Goal: Information Seeking & Learning: Learn about a topic

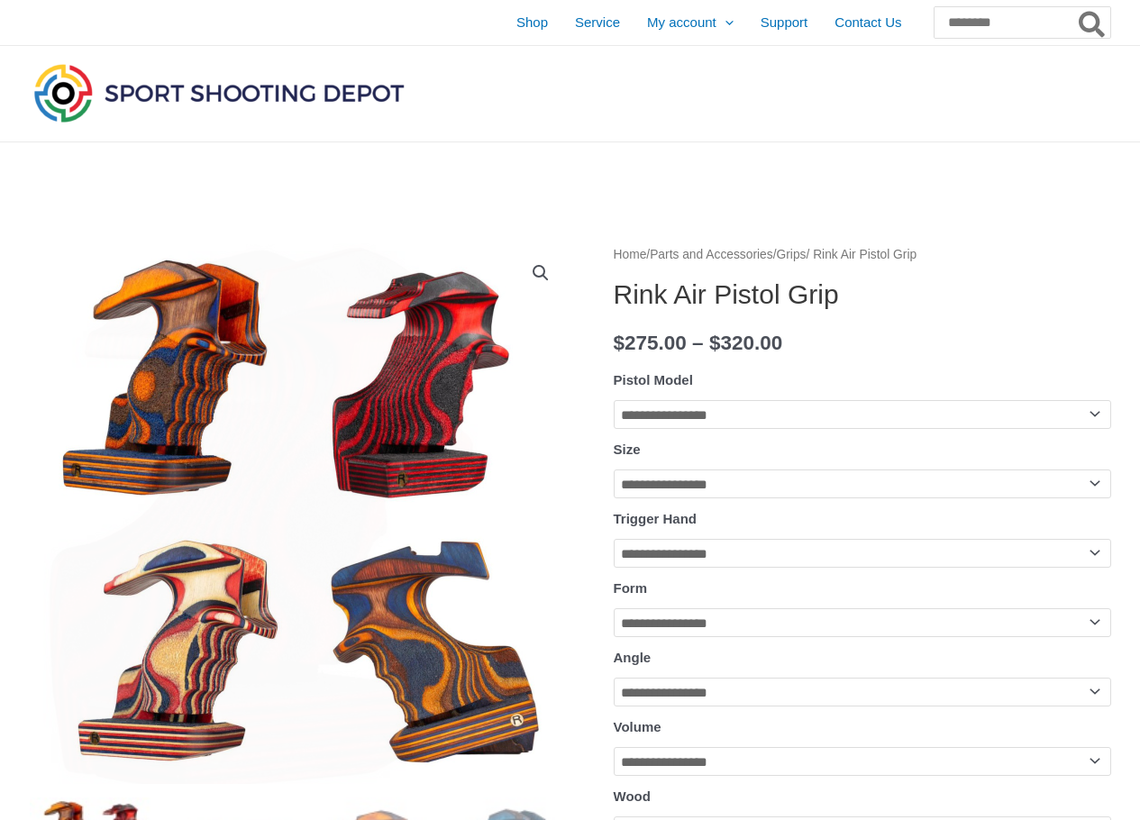
click at [544, 271] on link "View full-screen image gallery" at bounding box center [541, 273] width 32 height 32
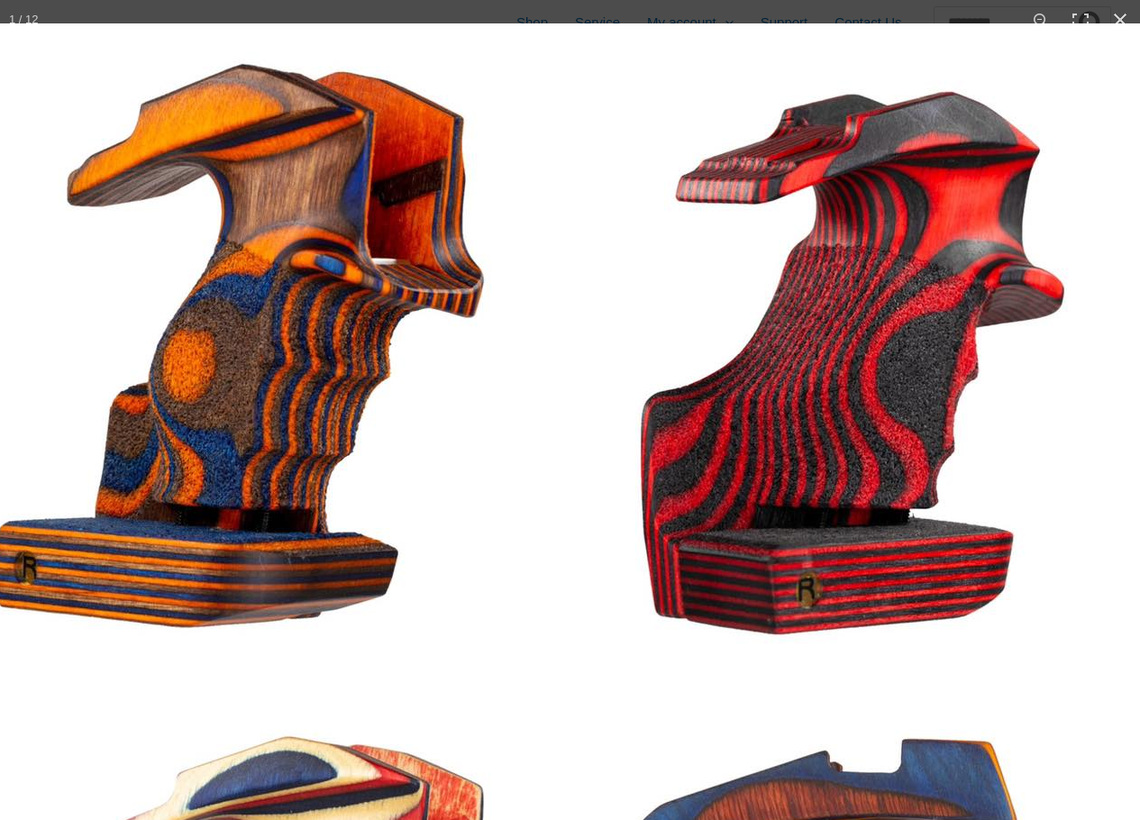
click at [812, 224] on img at bounding box center [563, 672] width 1298 height 1298
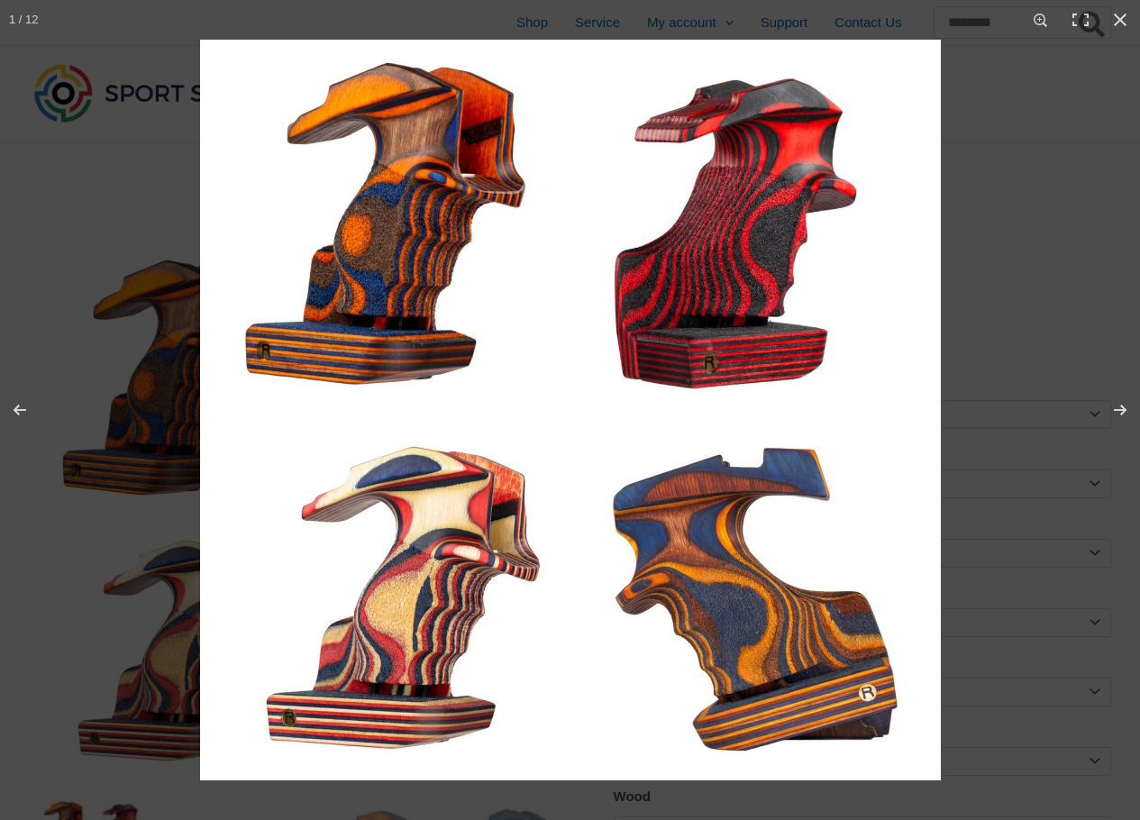
click at [1011, 248] on div at bounding box center [770, 450] width 1140 height 820
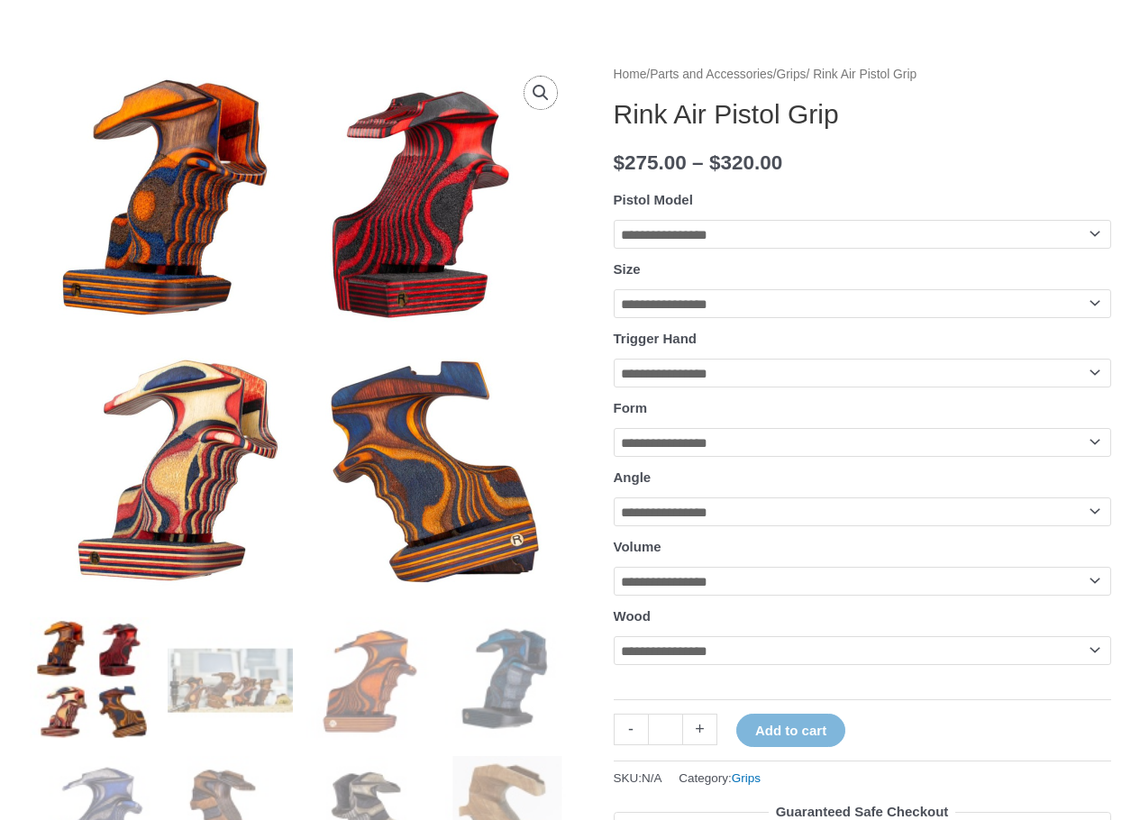
scroll to position [361, 0]
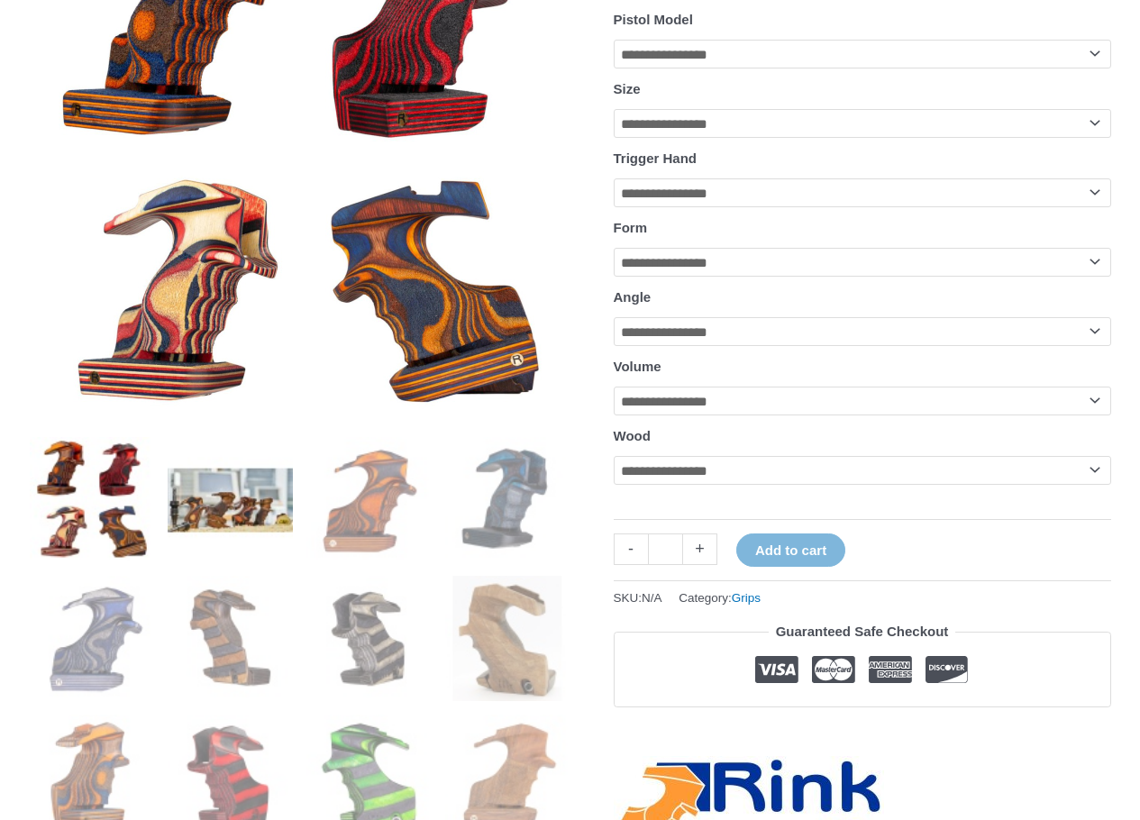
click at [264, 488] on img at bounding box center [230, 499] width 125 height 125
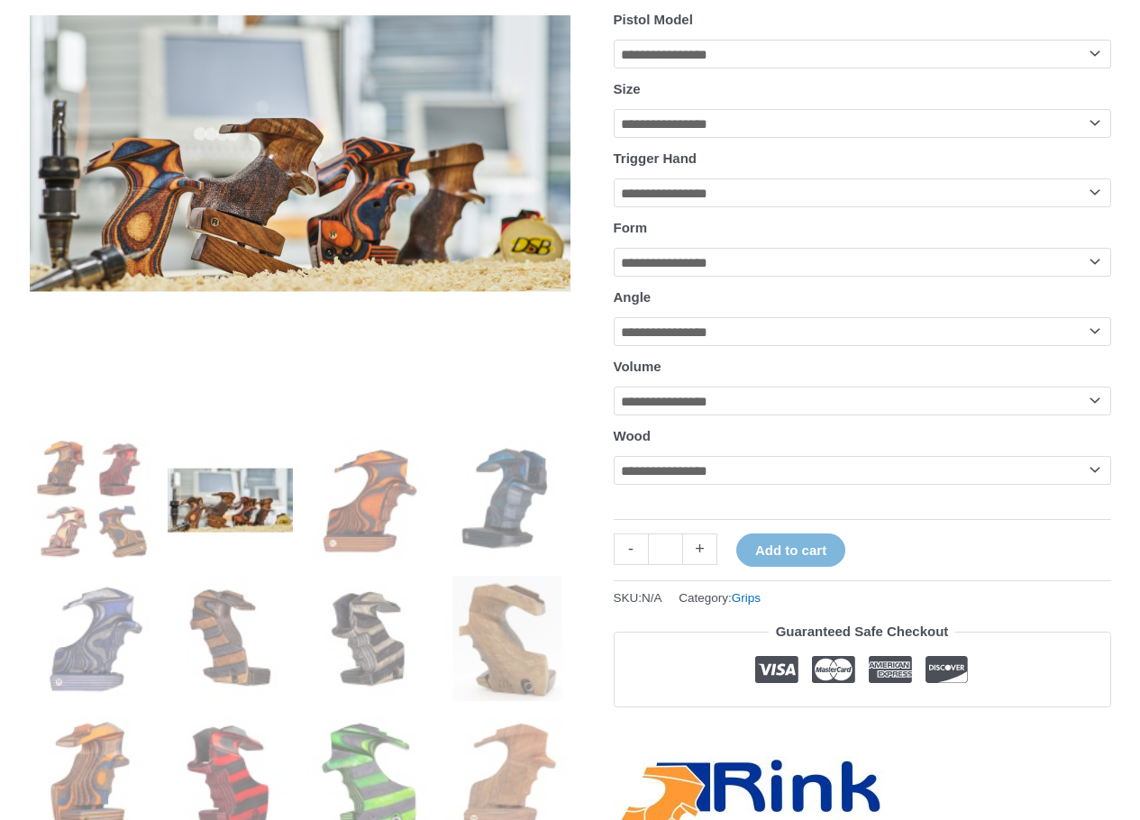
scroll to position [270, 0]
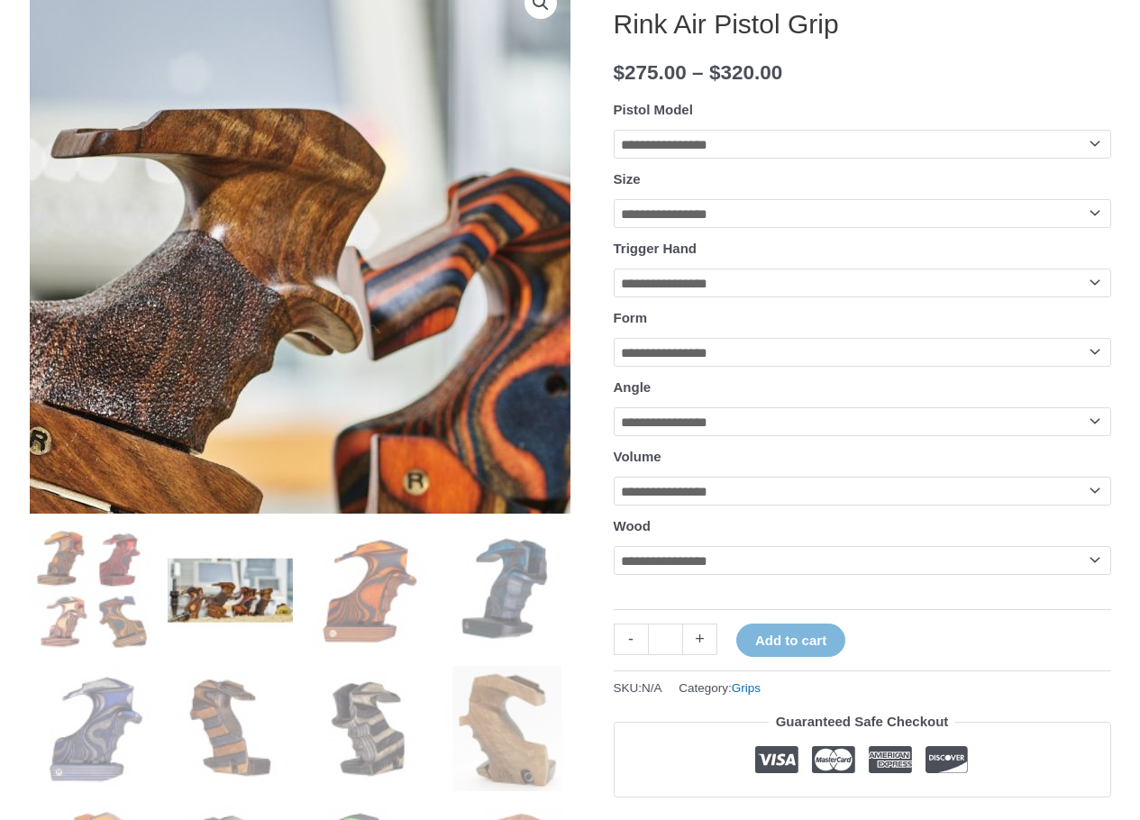
click at [295, 278] on img at bounding box center [311, 221] width 1731 height 883
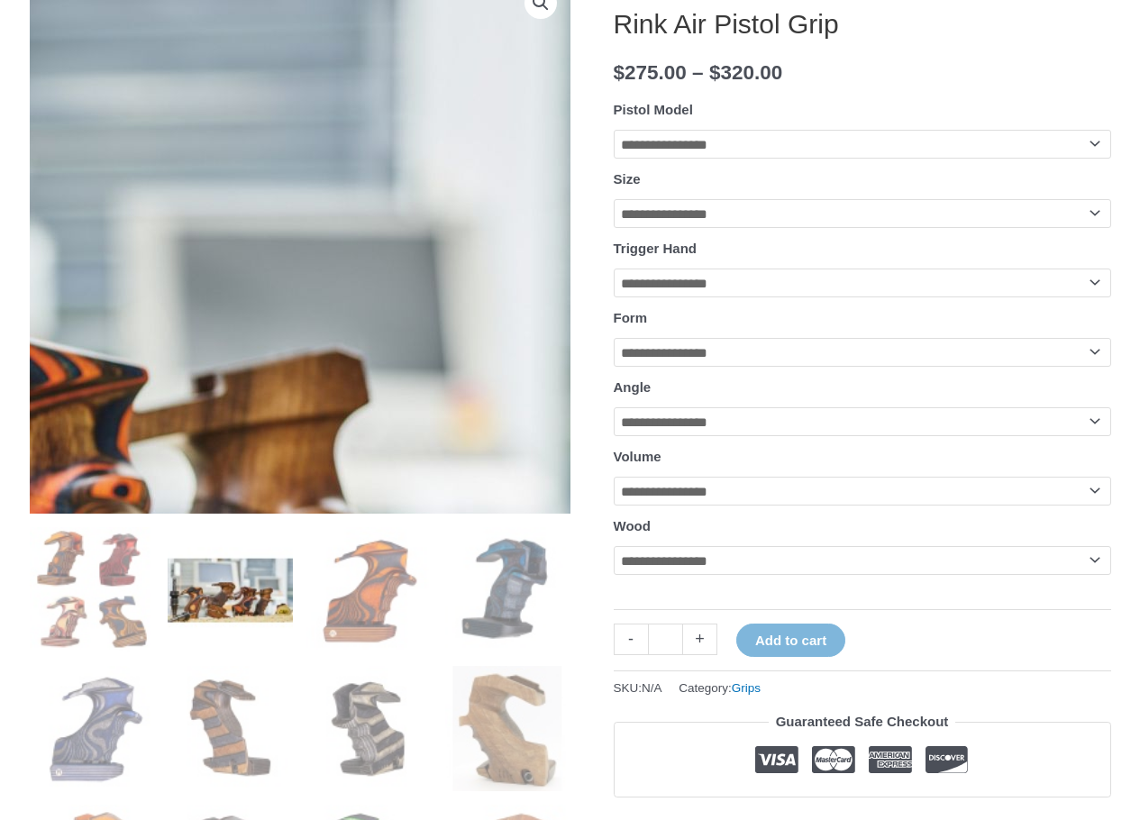
click at [542, 6] on link "View full-screen image gallery" at bounding box center [541, 2] width 32 height 32
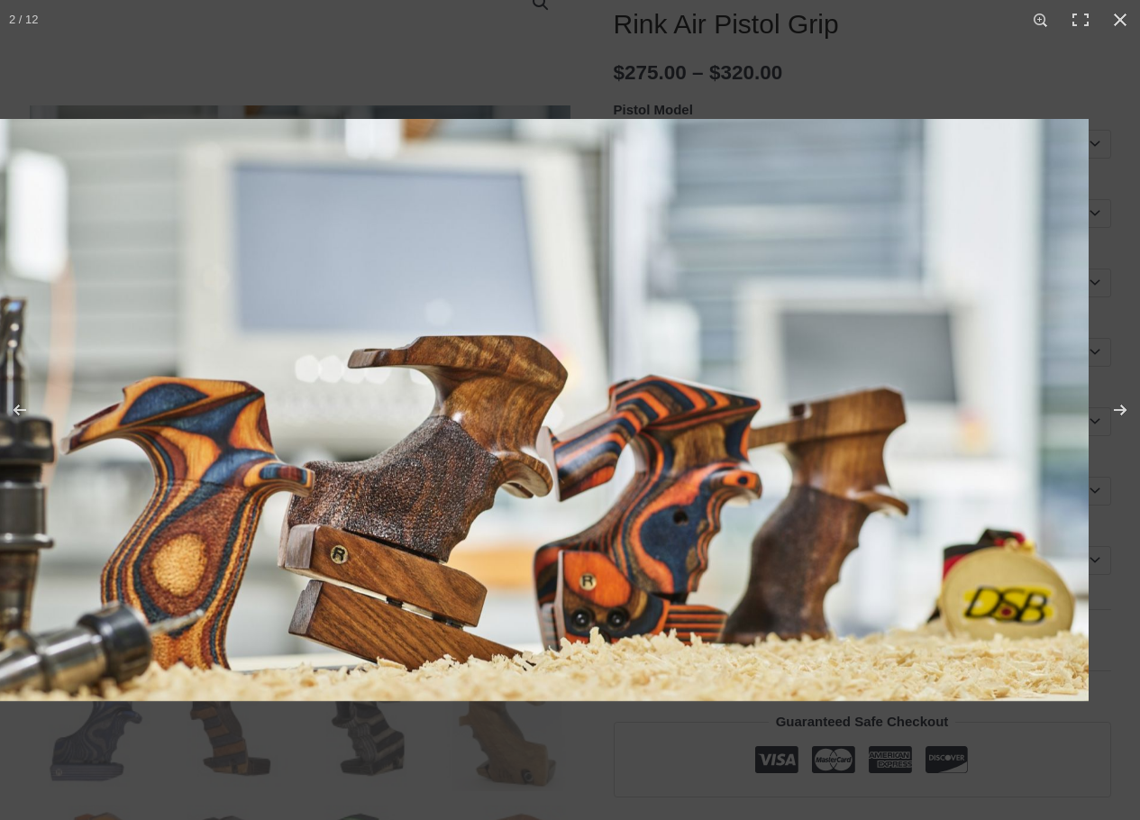
click at [258, 435] on img at bounding box center [519, 410] width 1140 height 582
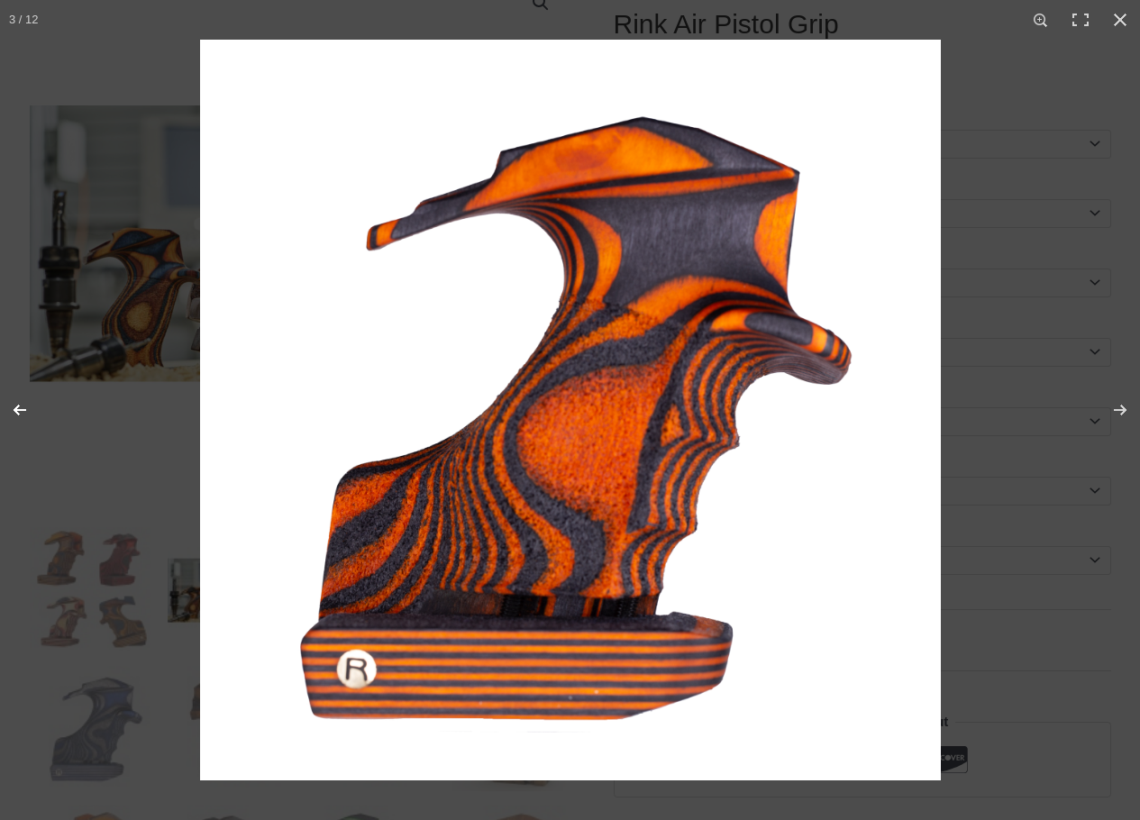
click at [16, 403] on button "Previous (arrow left)" at bounding box center [31, 410] width 63 height 90
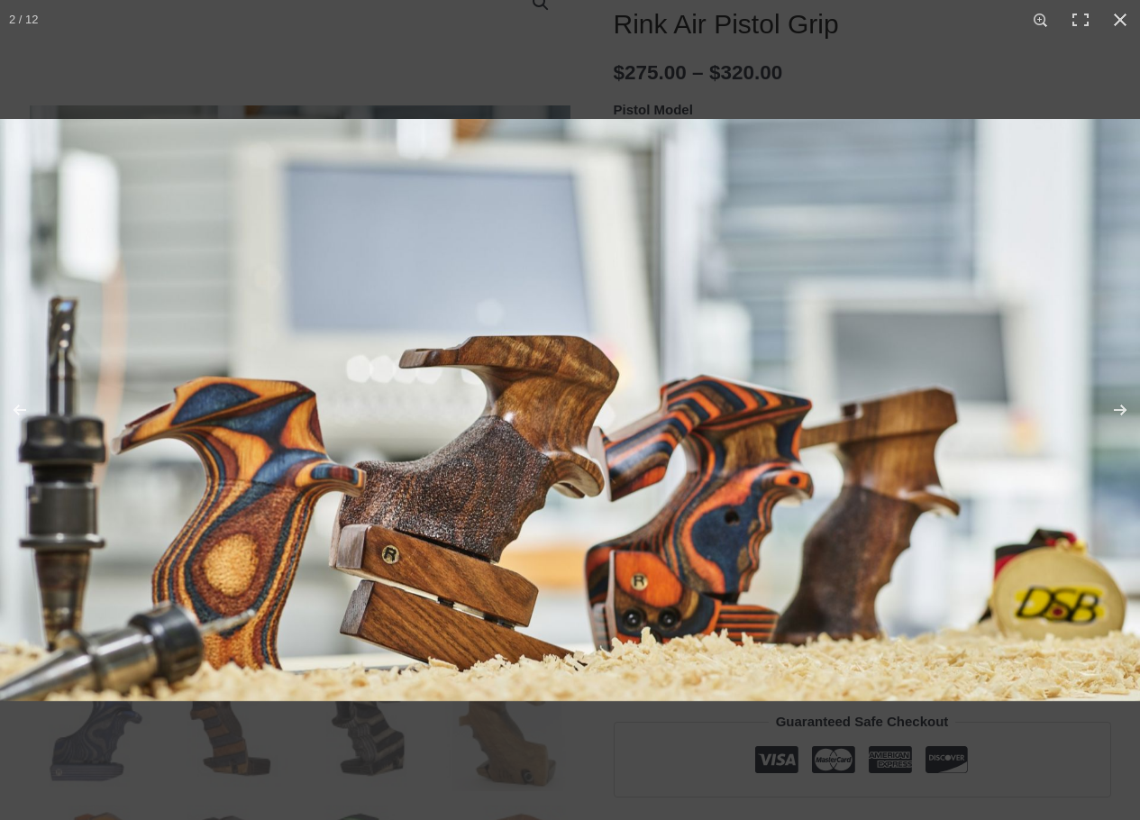
click at [403, 404] on img at bounding box center [570, 410] width 1140 height 582
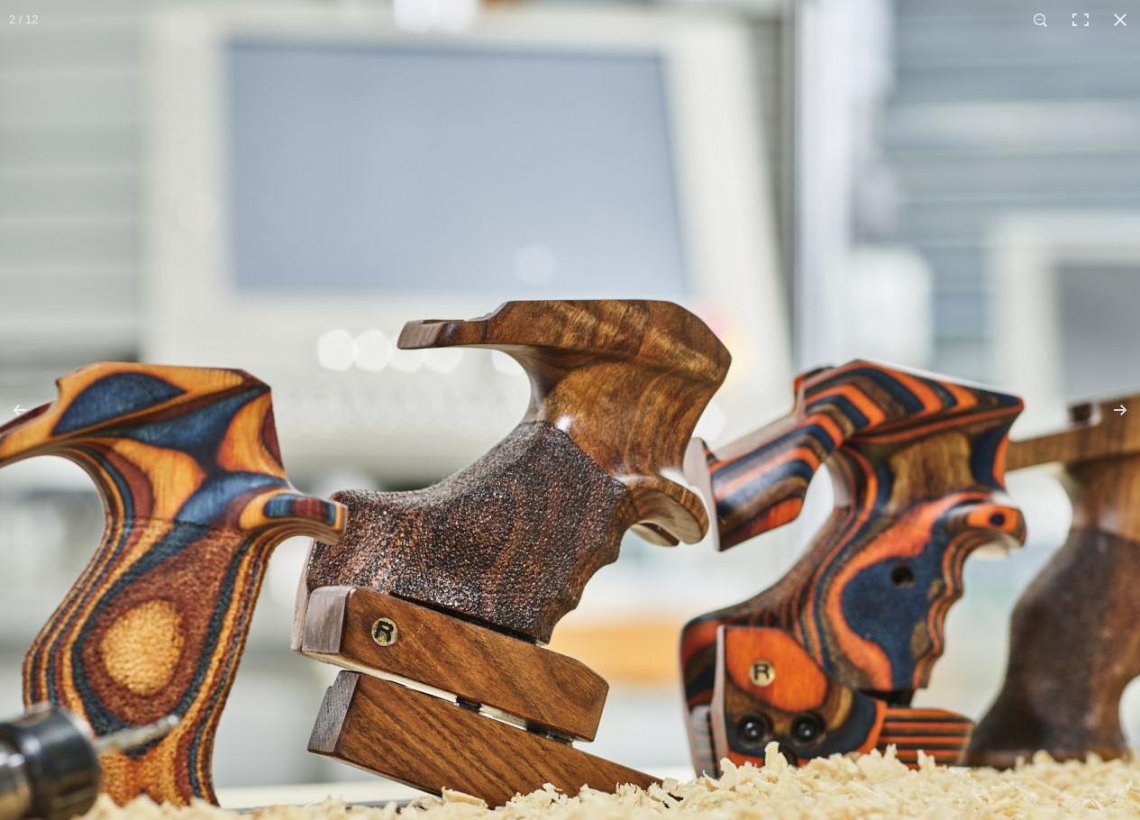
click at [478, 389] on img at bounding box center [657, 412] width 1731 height 883
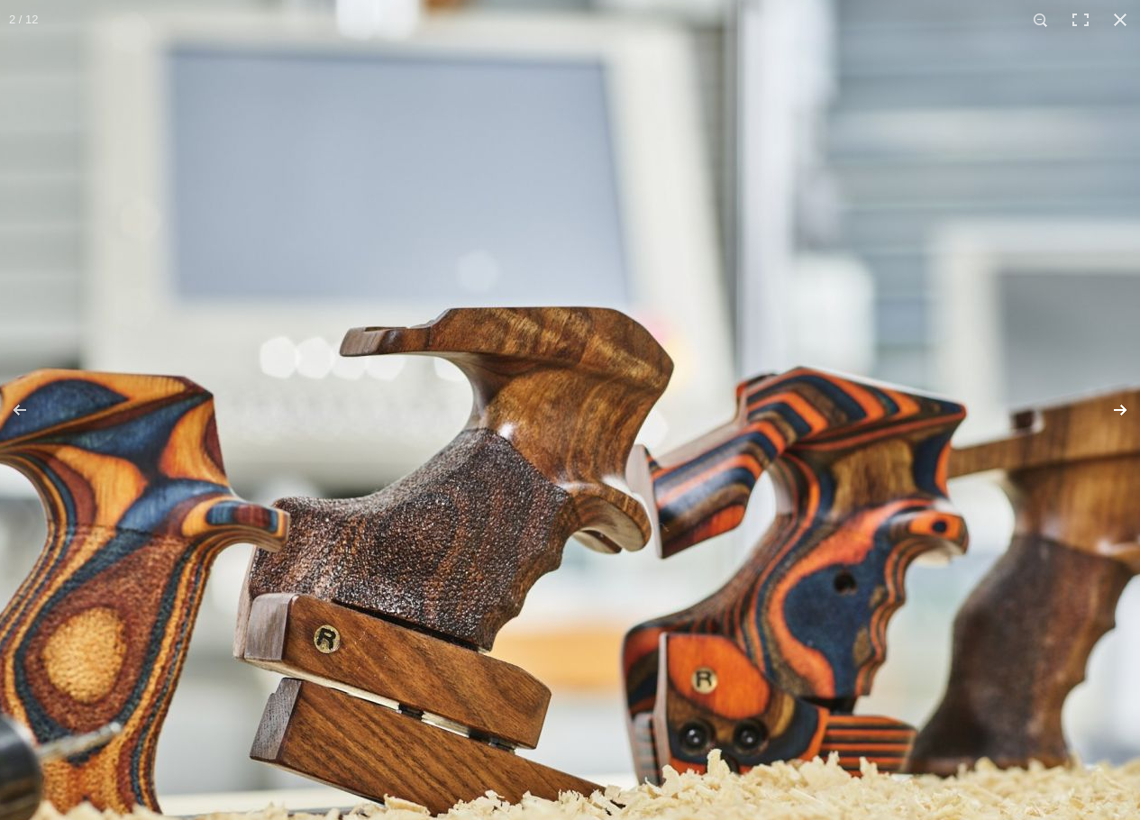
click at [1122, 407] on button "Next (arrow right)" at bounding box center [1108, 410] width 63 height 90
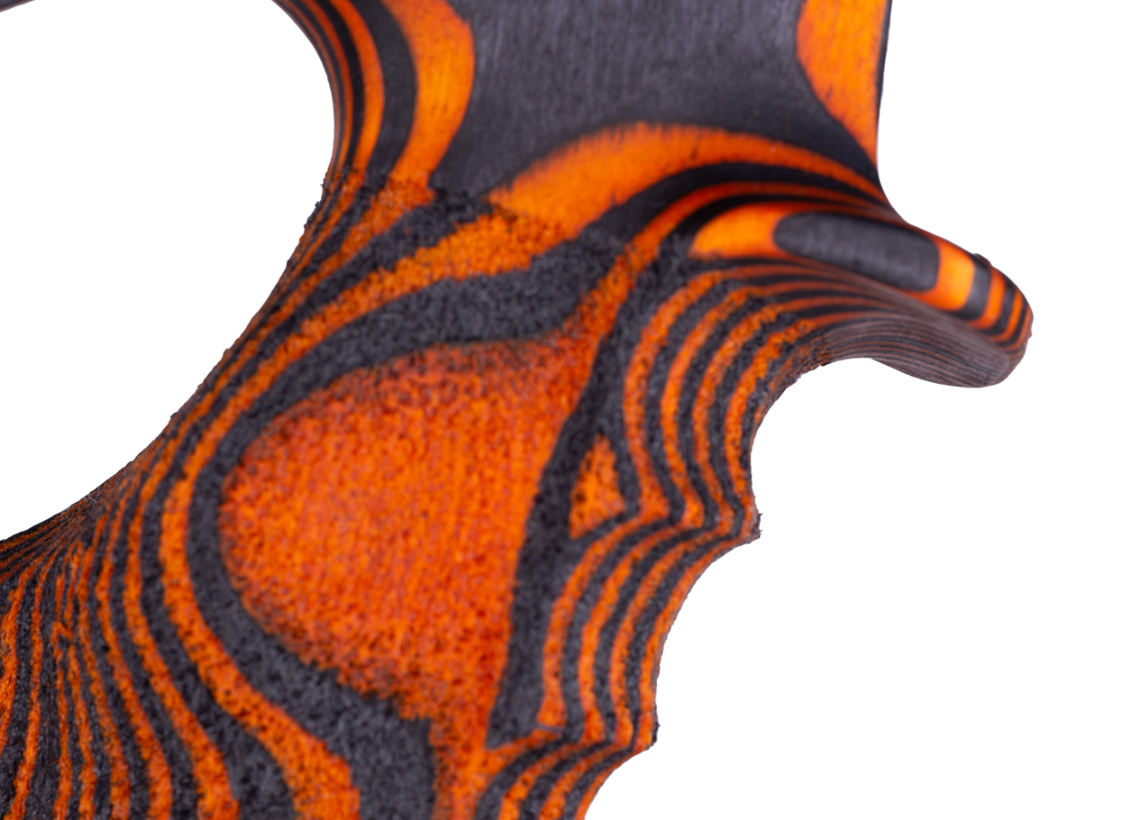
click at [1117, 462] on img at bounding box center [349, 449] width 1803 height 1803
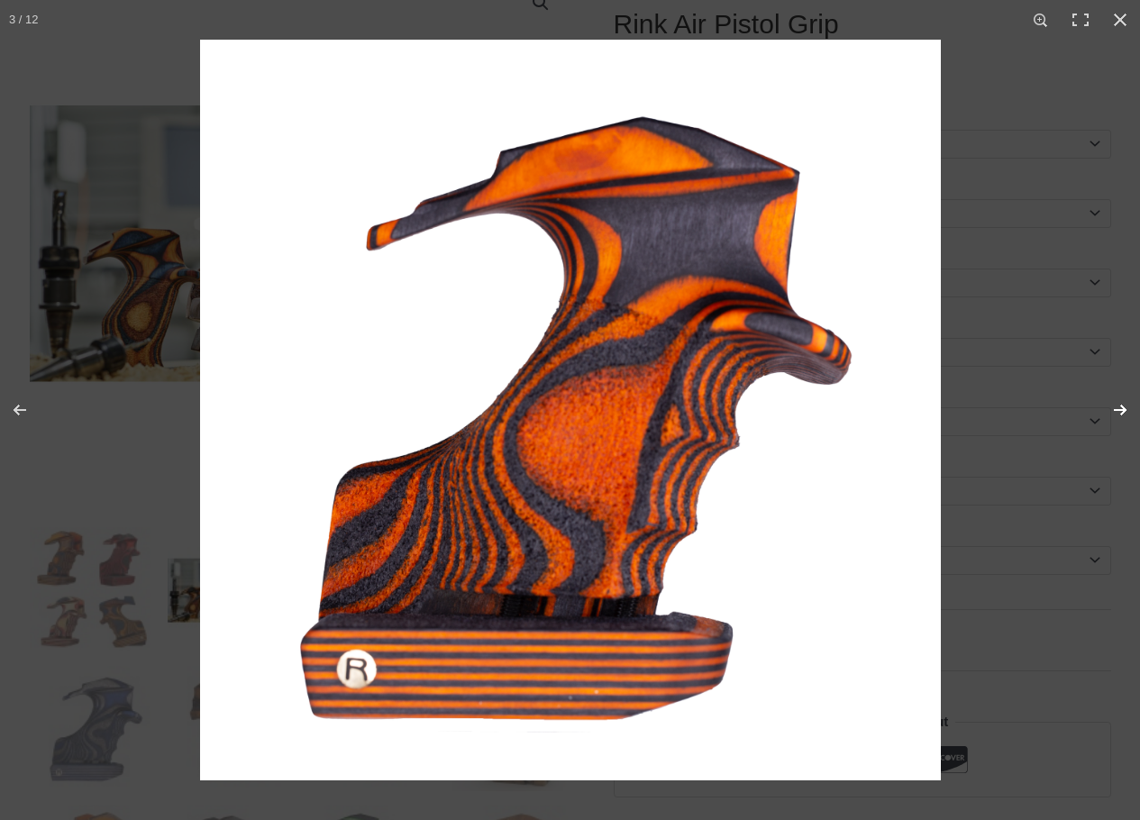
click at [1123, 408] on button "Next (arrow right)" at bounding box center [1108, 410] width 63 height 90
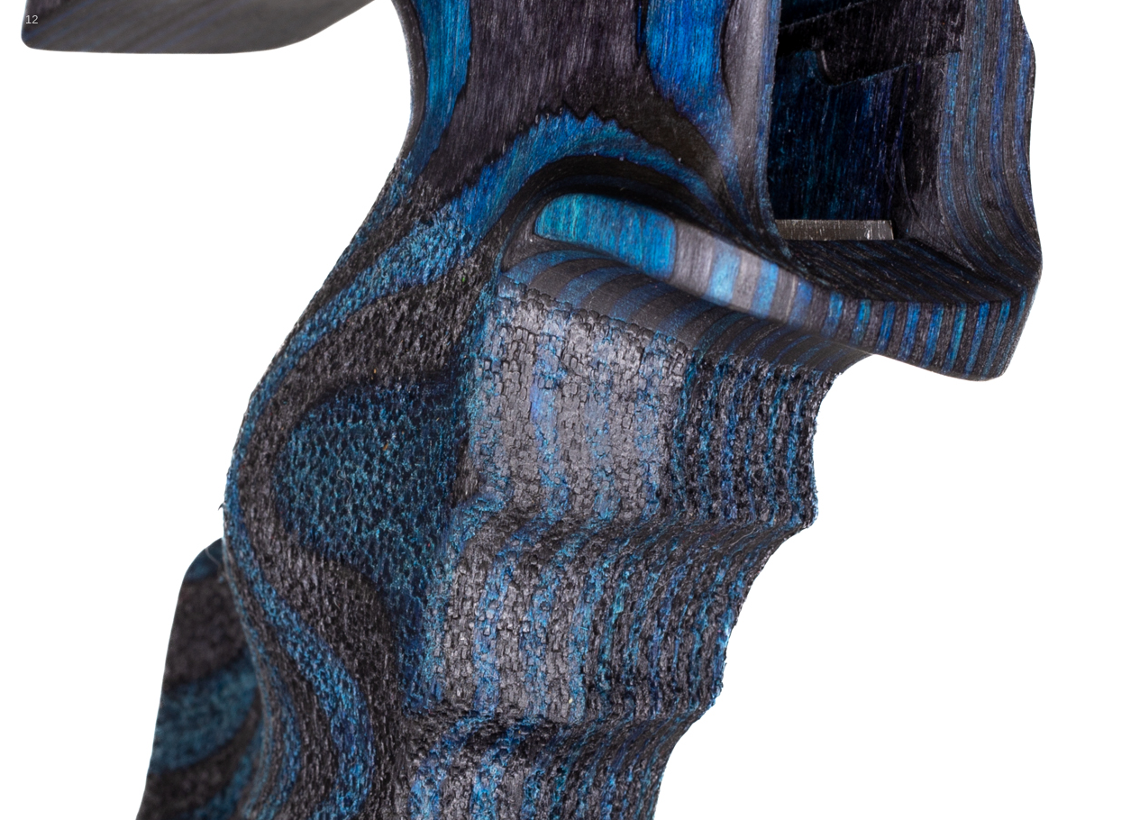
click at [1080, 416] on button "Next (arrow right)" at bounding box center [1108, 410] width 63 height 90
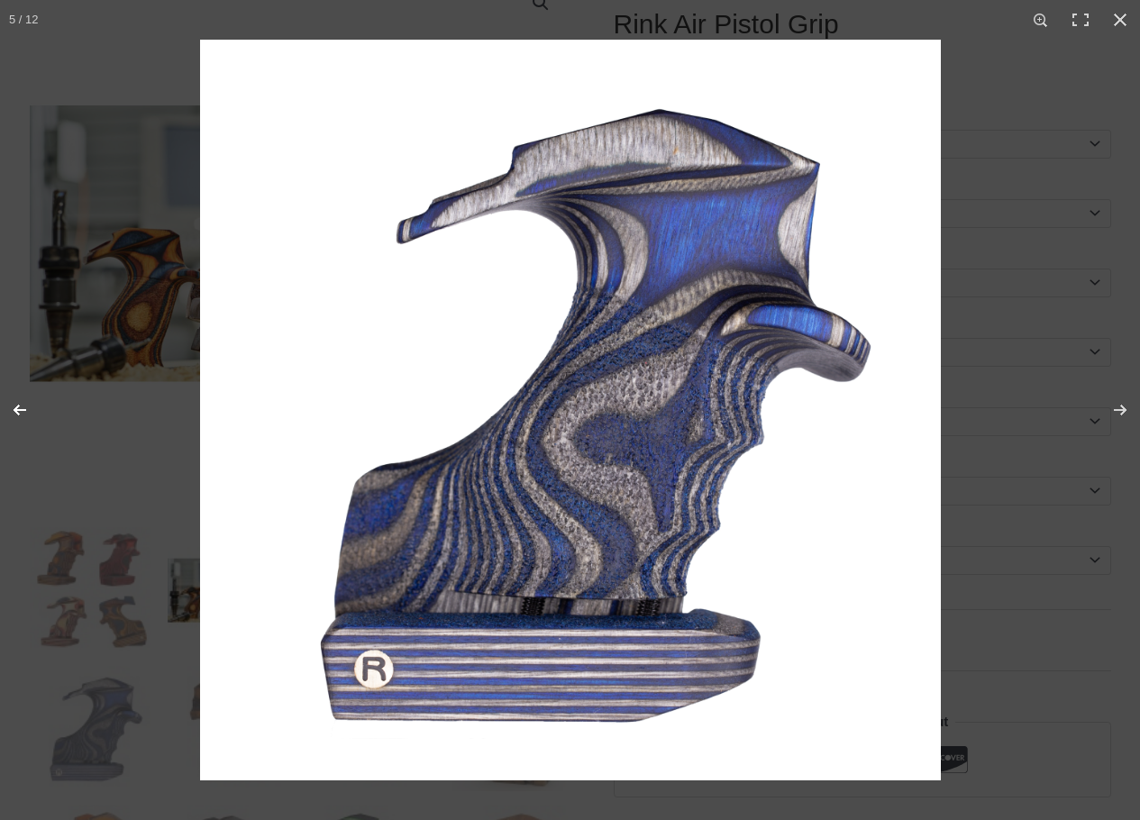
click at [17, 407] on button "Previous (arrow left)" at bounding box center [31, 410] width 63 height 90
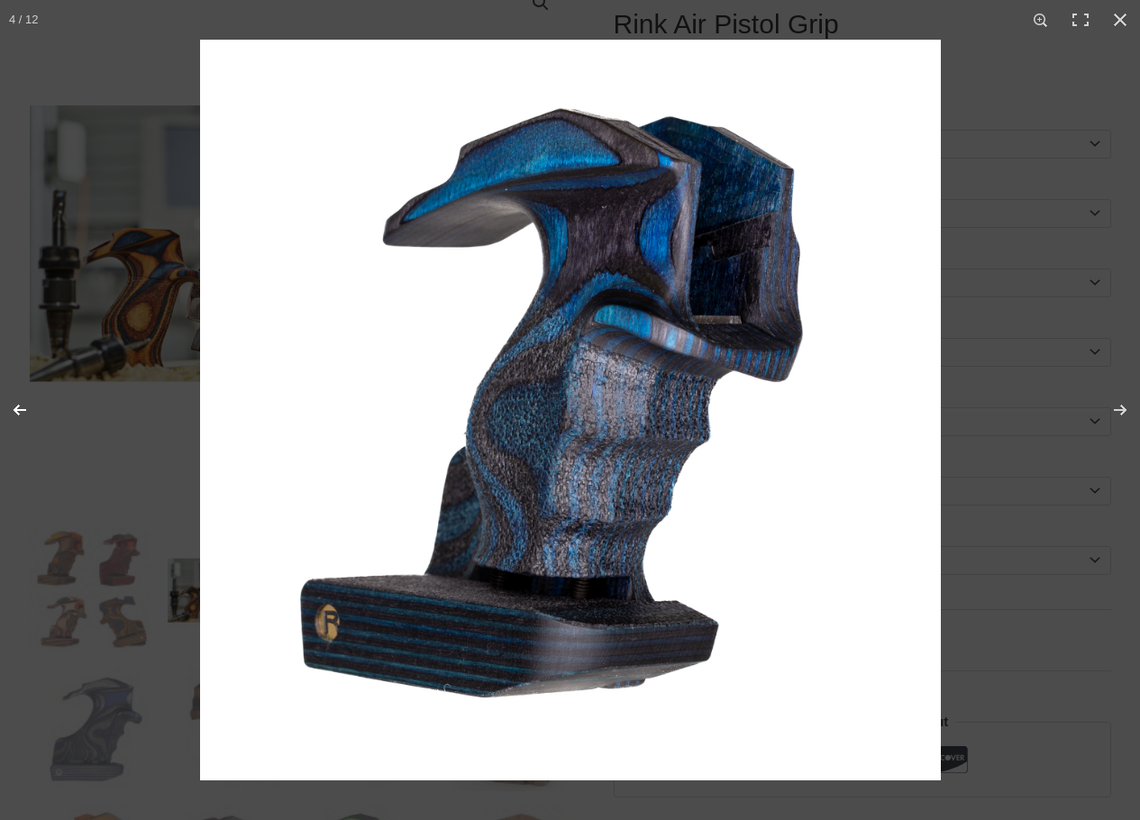
click at [15, 398] on button "Previous (arrow left)" at bounding box center [31, 410] width 63 height 90
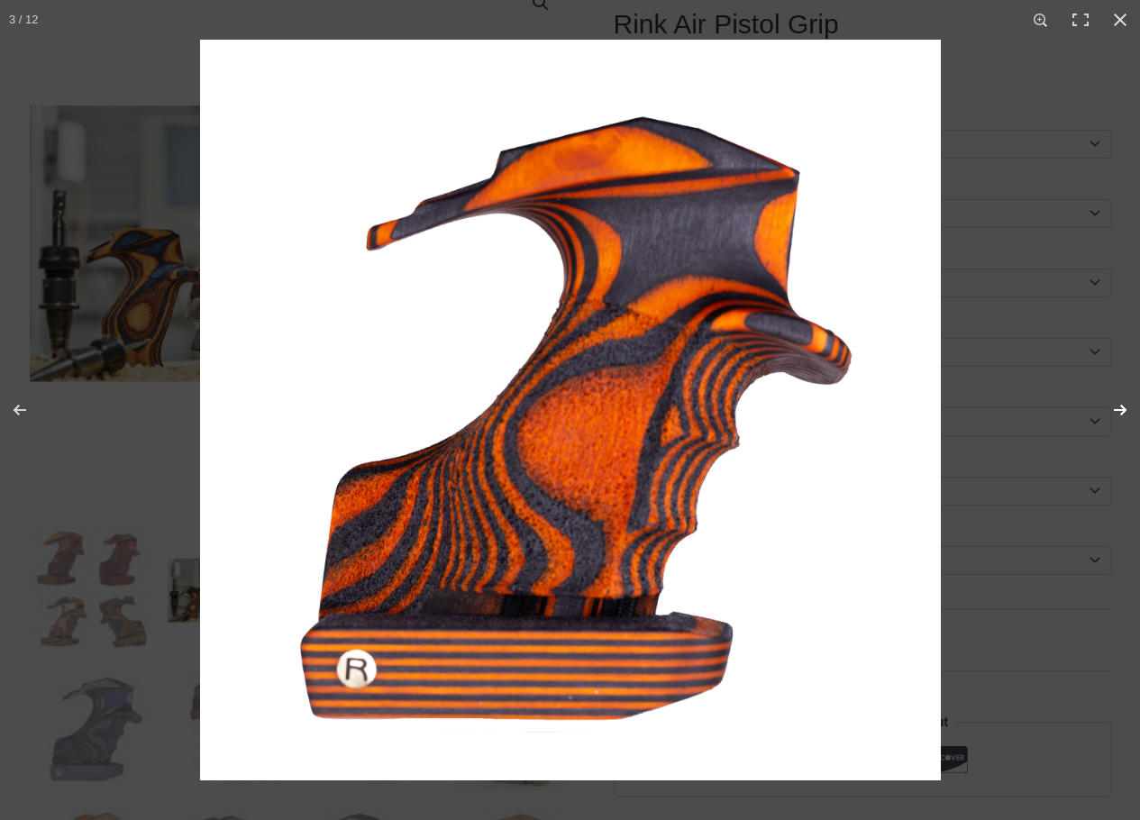
click at [1115, 399] on button "Next (arrow right)" at bounding box center [1108, 410] width 63 height 90
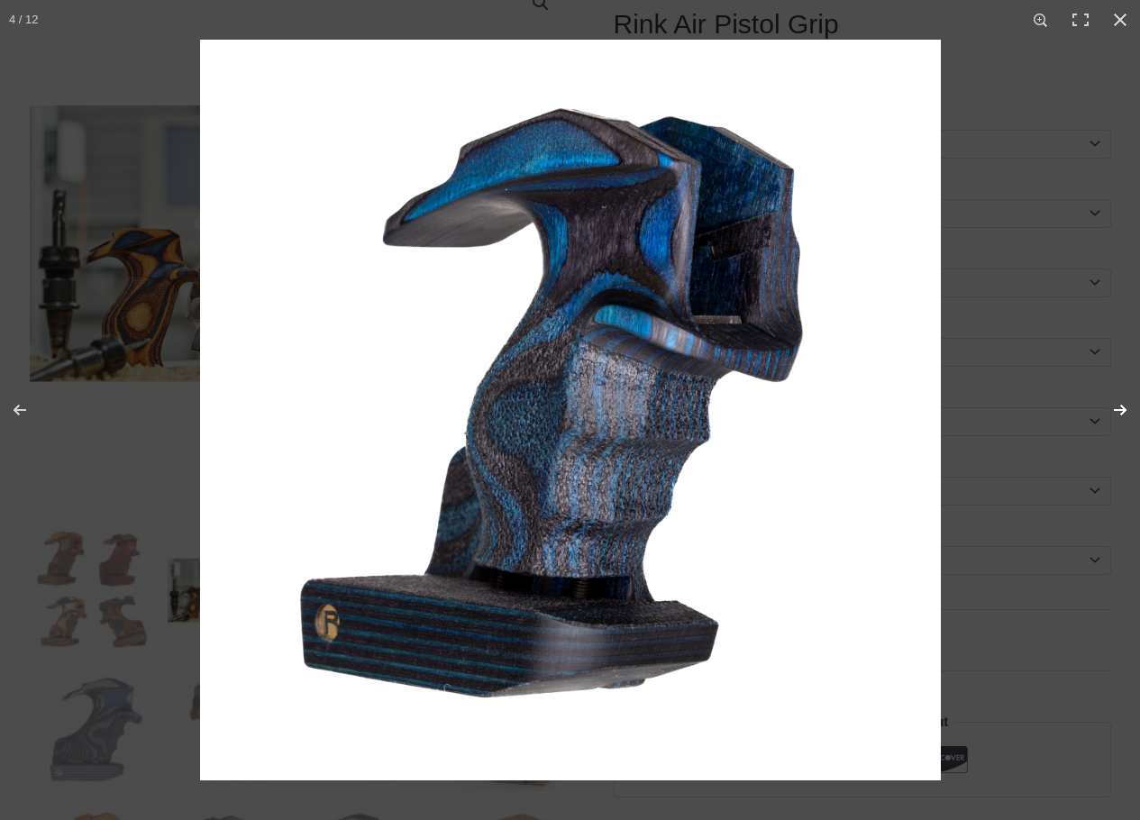
click at [1118, 406] on button "Next (arrow right)" at bounding box center [1108, 410] width 63 height 90
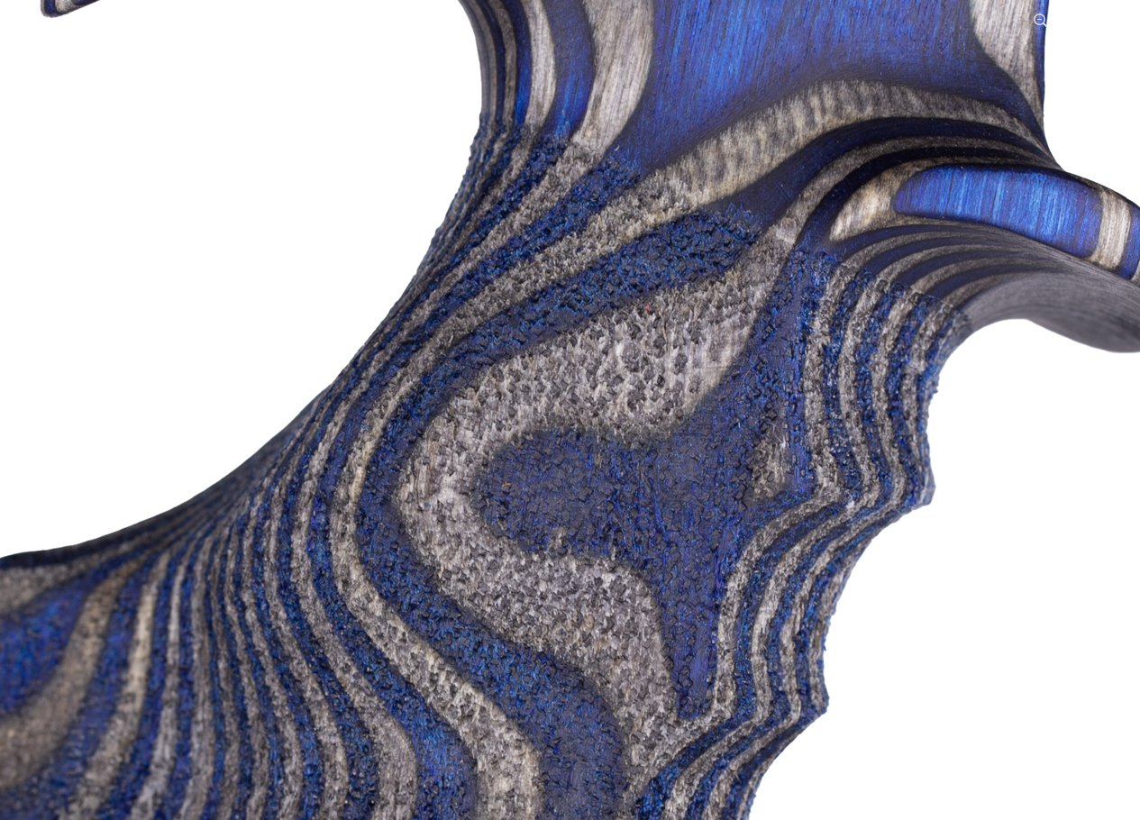
click at [1027, 425] on img at bounding box center [464, 421] width 1803 height 1803
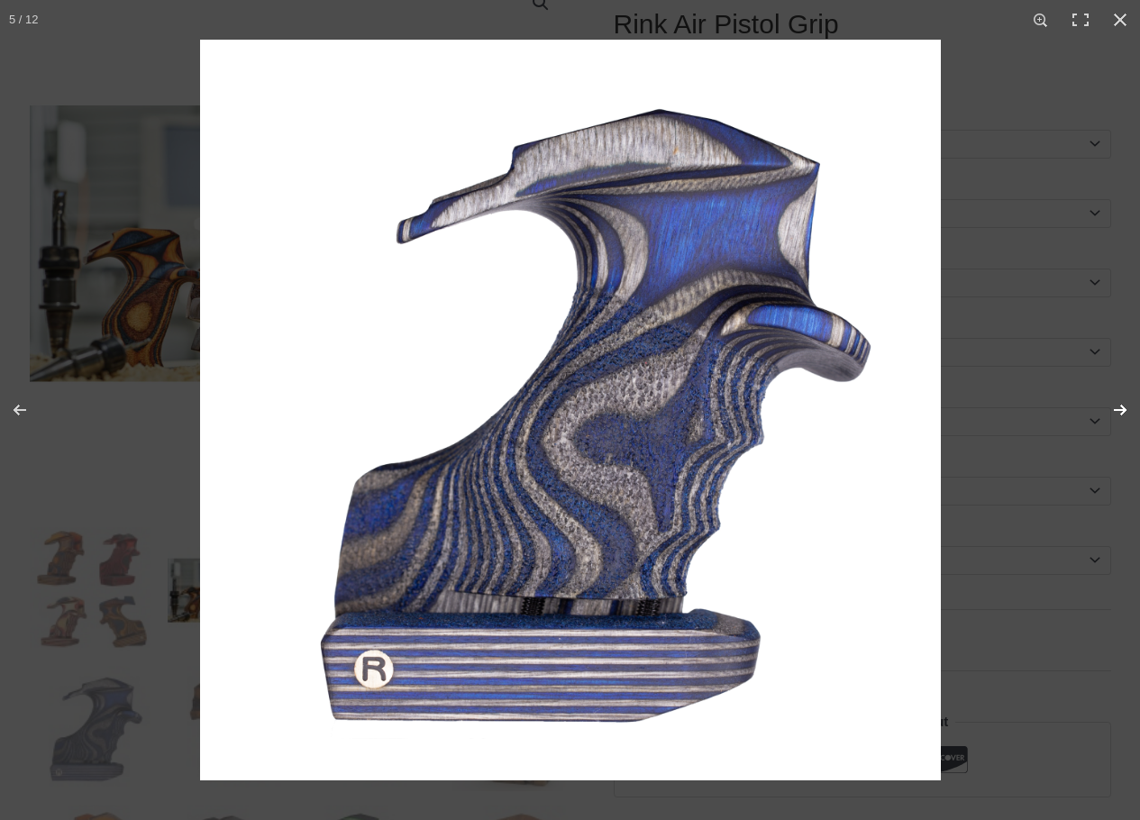
click at [1117, 408] on button "Next (arrow right)" at bounding box center [1108, 410] width 63 height 90
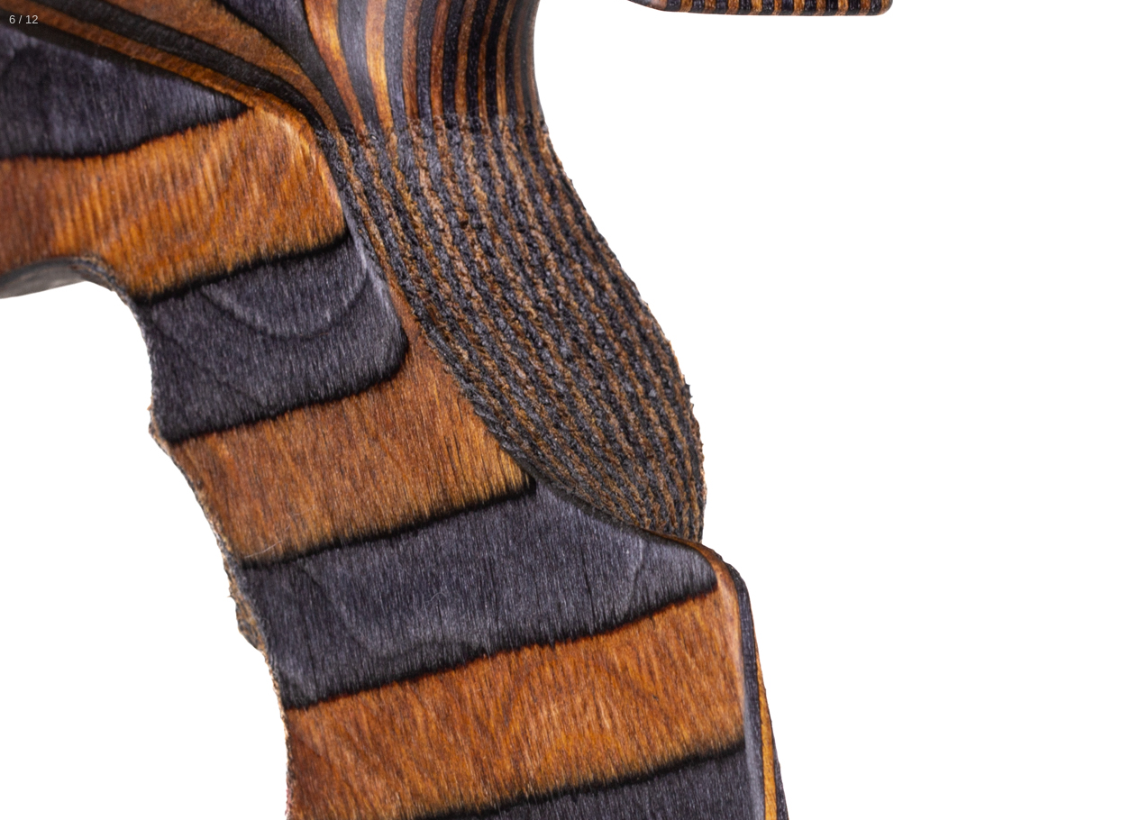
click at [746, 426] on img at bounding box center [532, 421] width 1803 height 1803
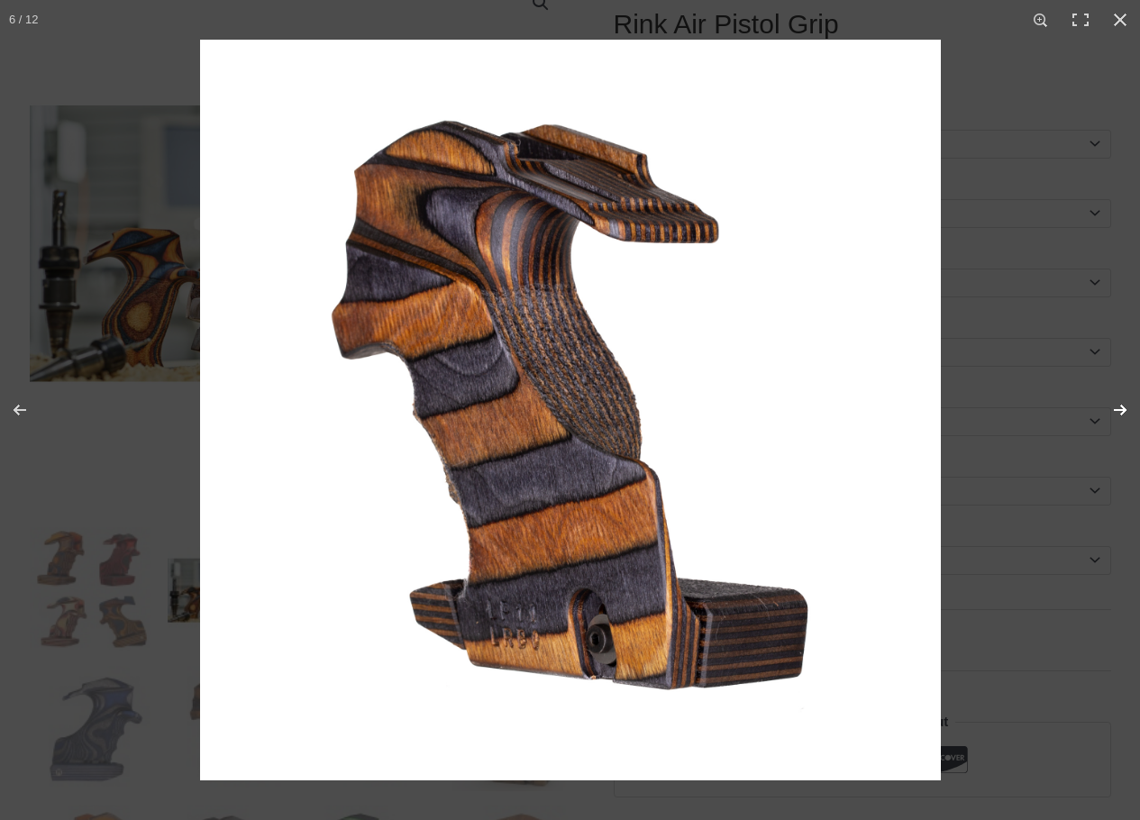
click at [1120, 405] on button "Next (arrow right)" at bounding box center [1108, 410] width 63 height 90
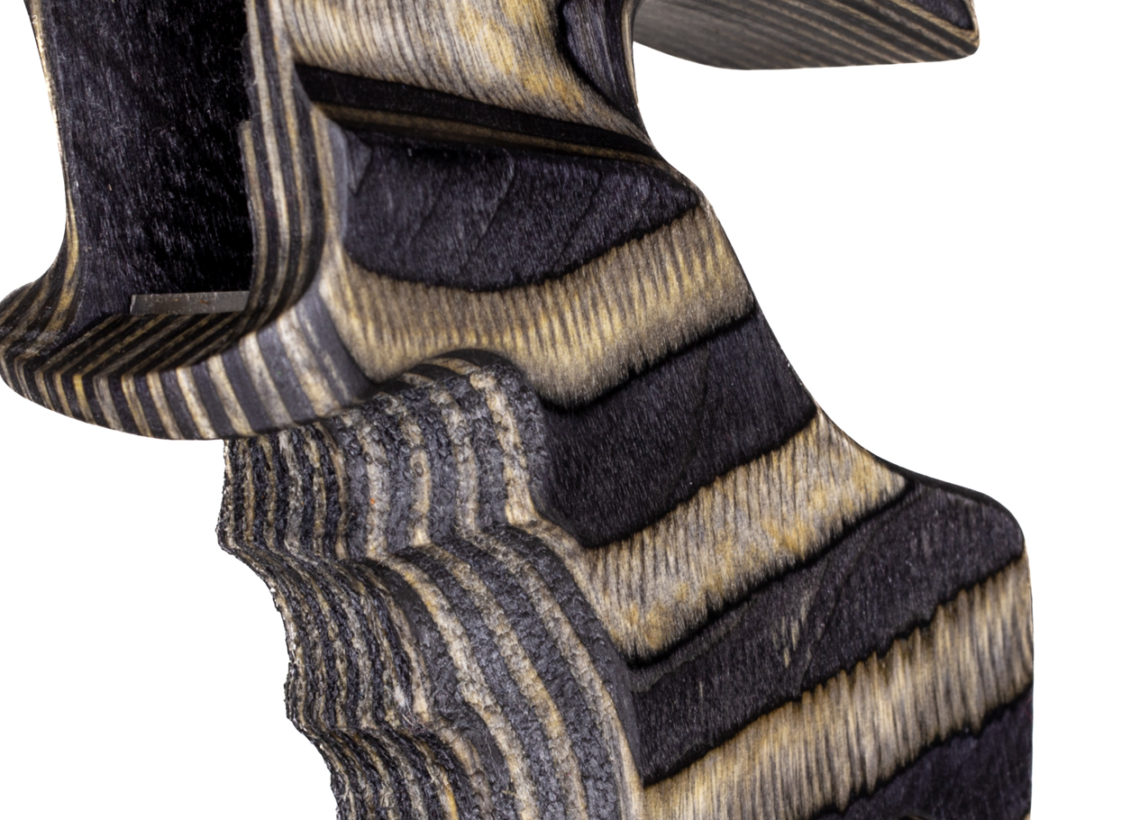
click at [898, 402] on img at bounding box center [526, 440] width 1803 height 1803
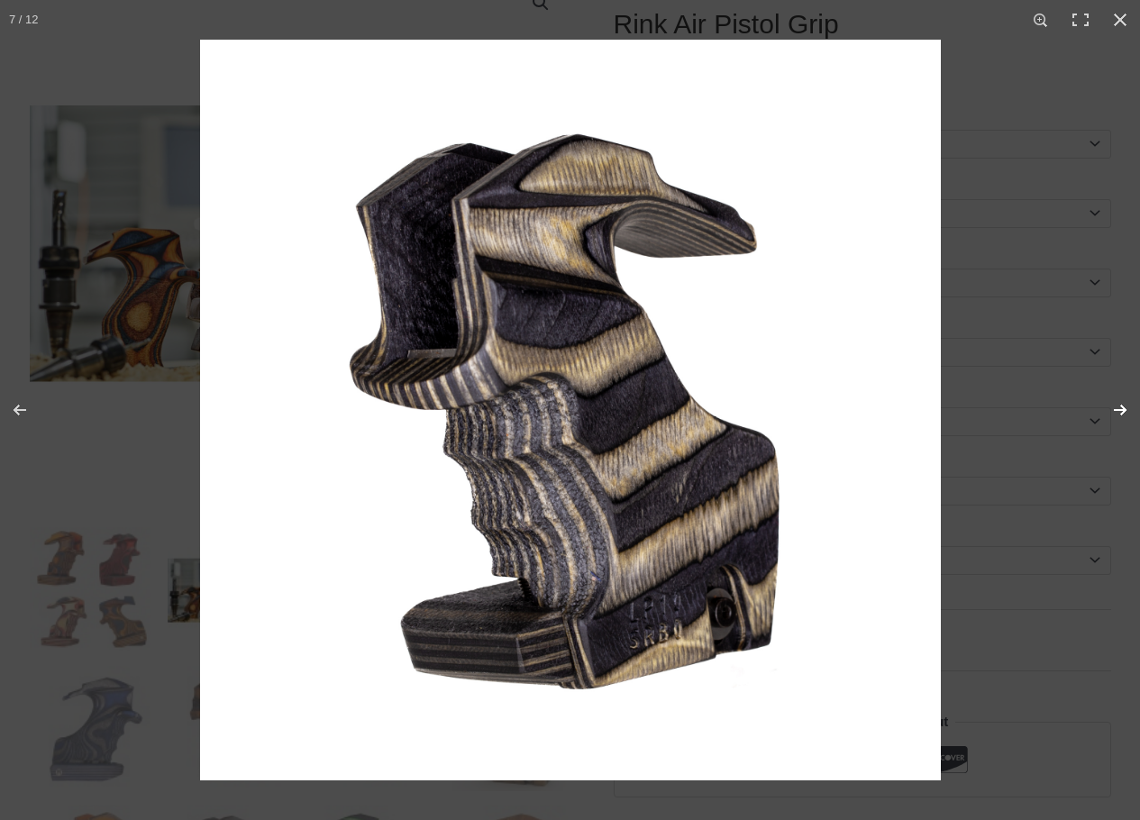
click at [1123, 399] on button "Next (arrow right)" at bounding box center [1108, 410] width 63 height 90
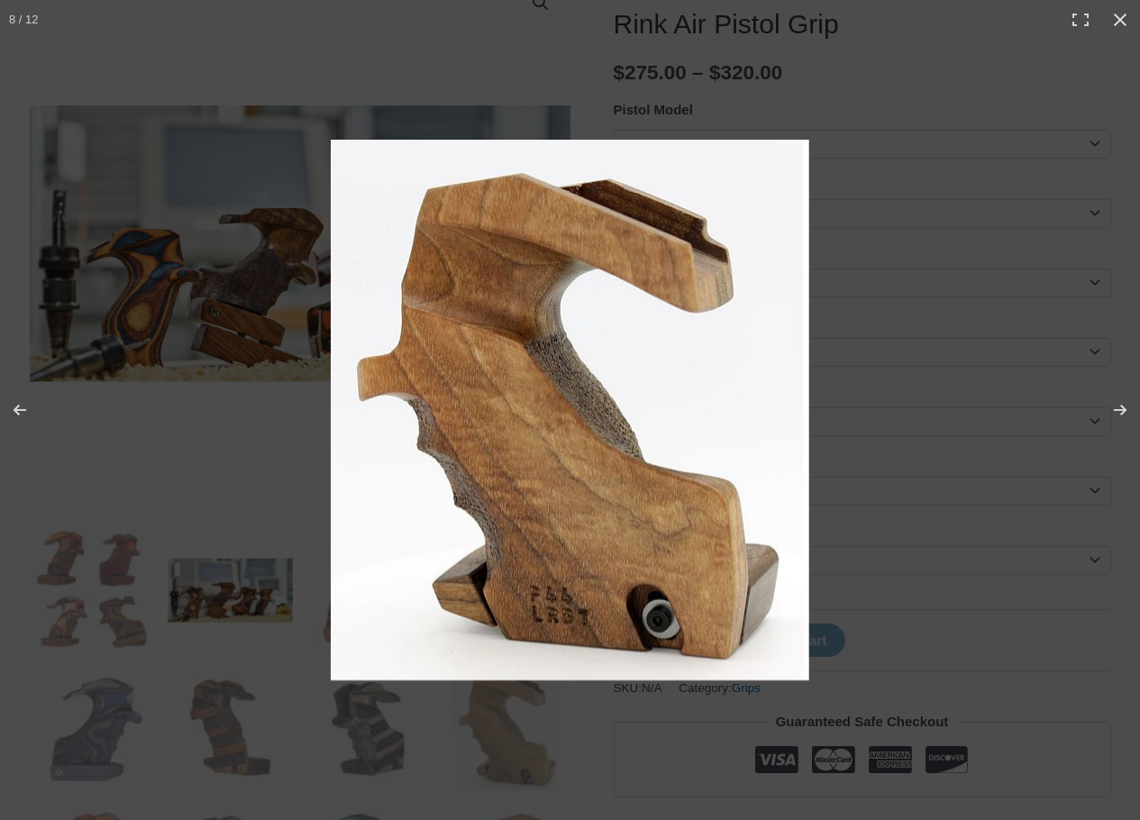
click at [549, 403] on img at bounding box center [570, 410] width 479 height 541
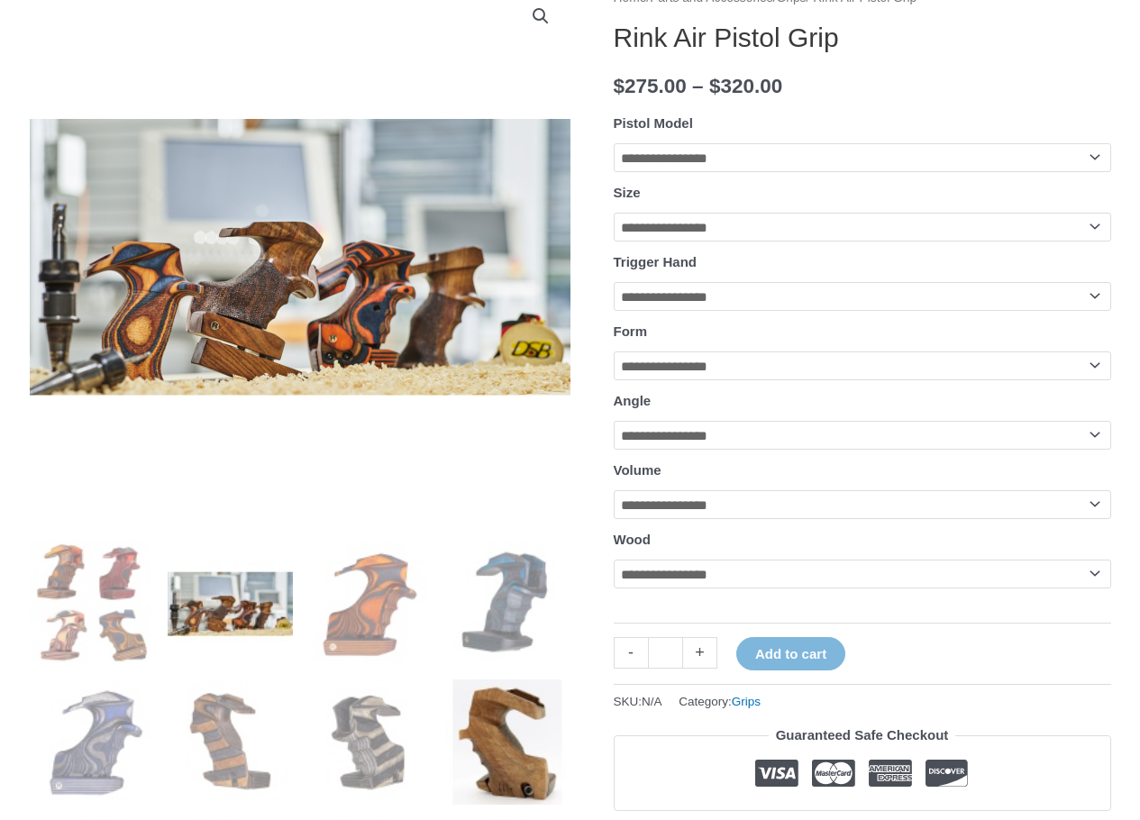
click at [508, 727] on img at bounding box center [507, 742] width 125 height 125
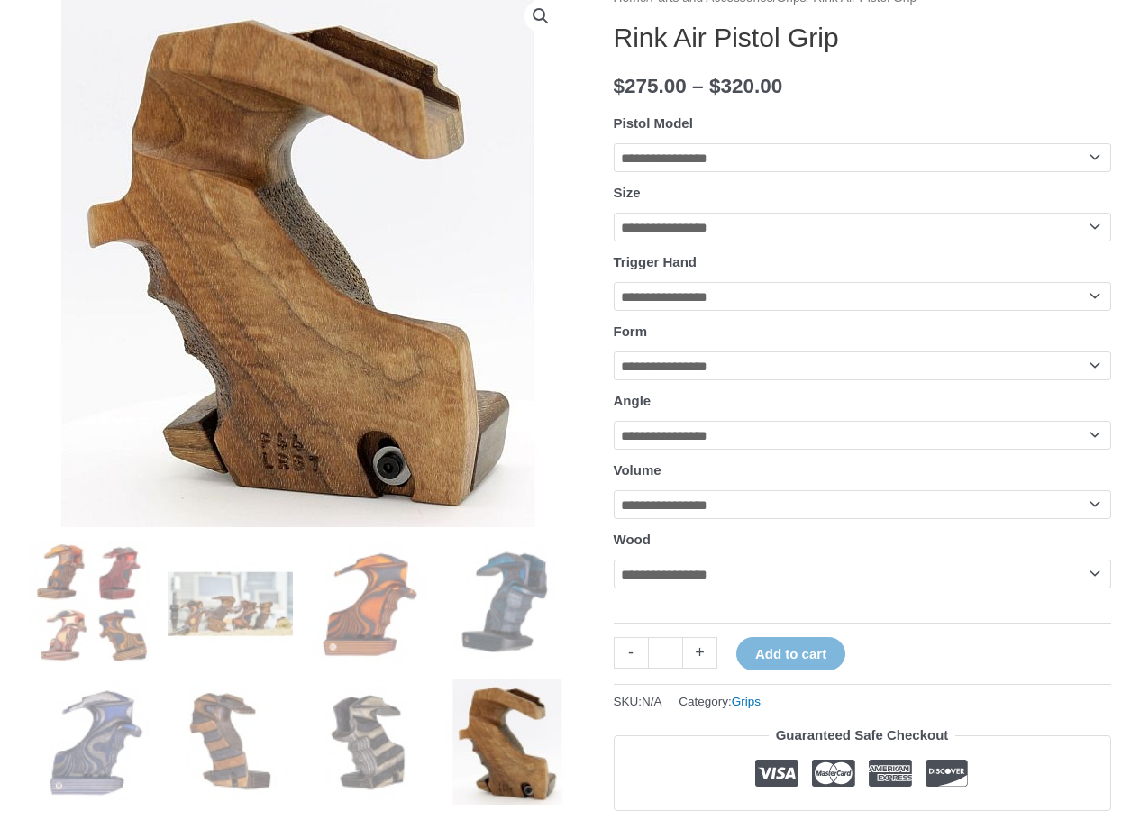
click at [291, 259] on img at bounding box center [300, 256] width 541 height 541
click at [299, 260] on img at bounding box center [300, 256] width 541 height 541
click at [543, 16] on link "View full-screen image gallery" at bounding box center [541, 16] width 32 height 32
drag, startPoint x: 578, startPoint y: 343, endPoint x: 428, endPoint y: 280, distance: 162.4
click at [428, 280] on img at bounding box center [300, 256] width 541 height 541
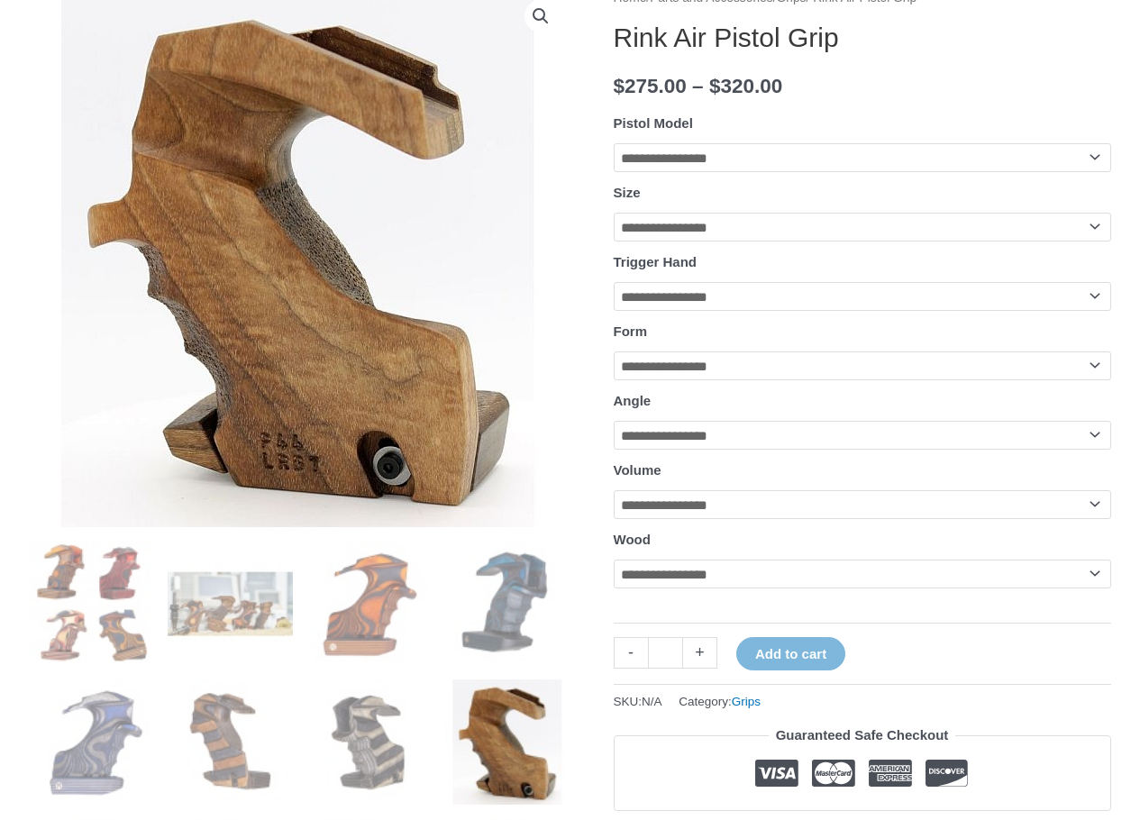
click at [356, 291] on img at bounding box center [300, 256] width 541 height 541
click at [403, 700] on img at bounding box center [369, 742] width 125 height 125
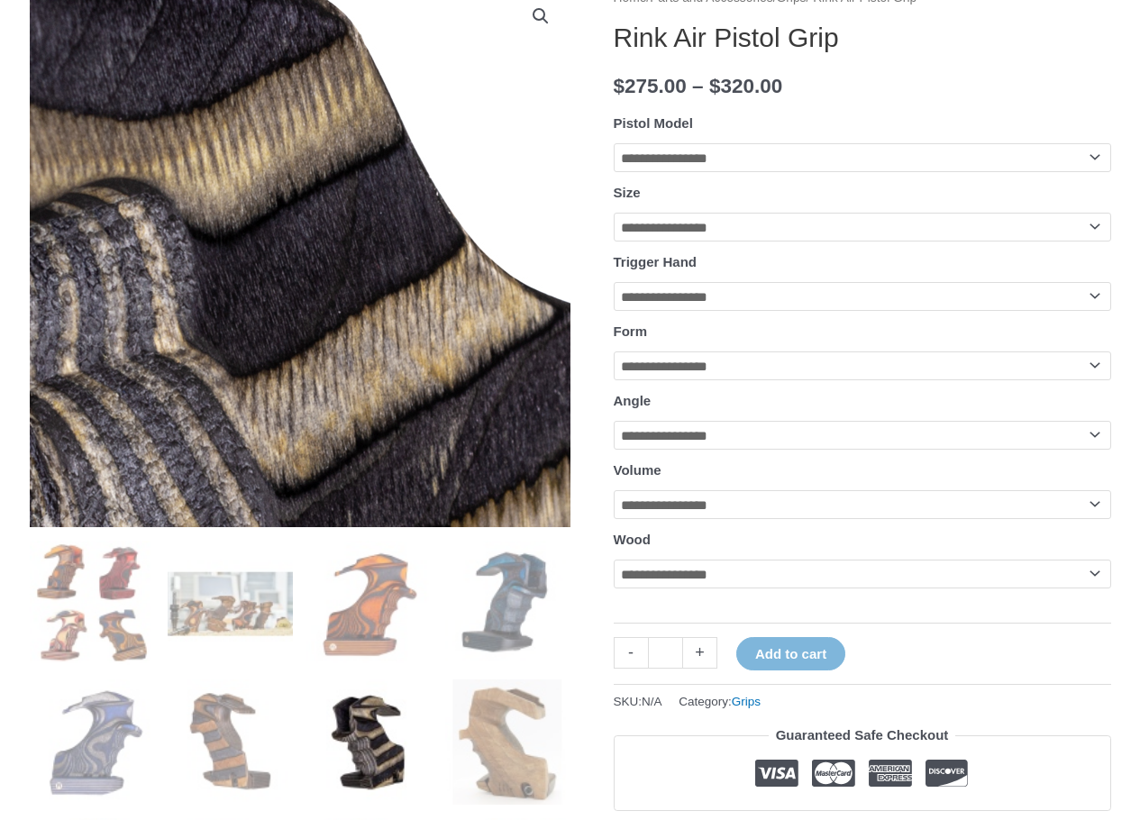
click at [353, 252] on img at bounding box center [174, 269] width 1803 height 1803
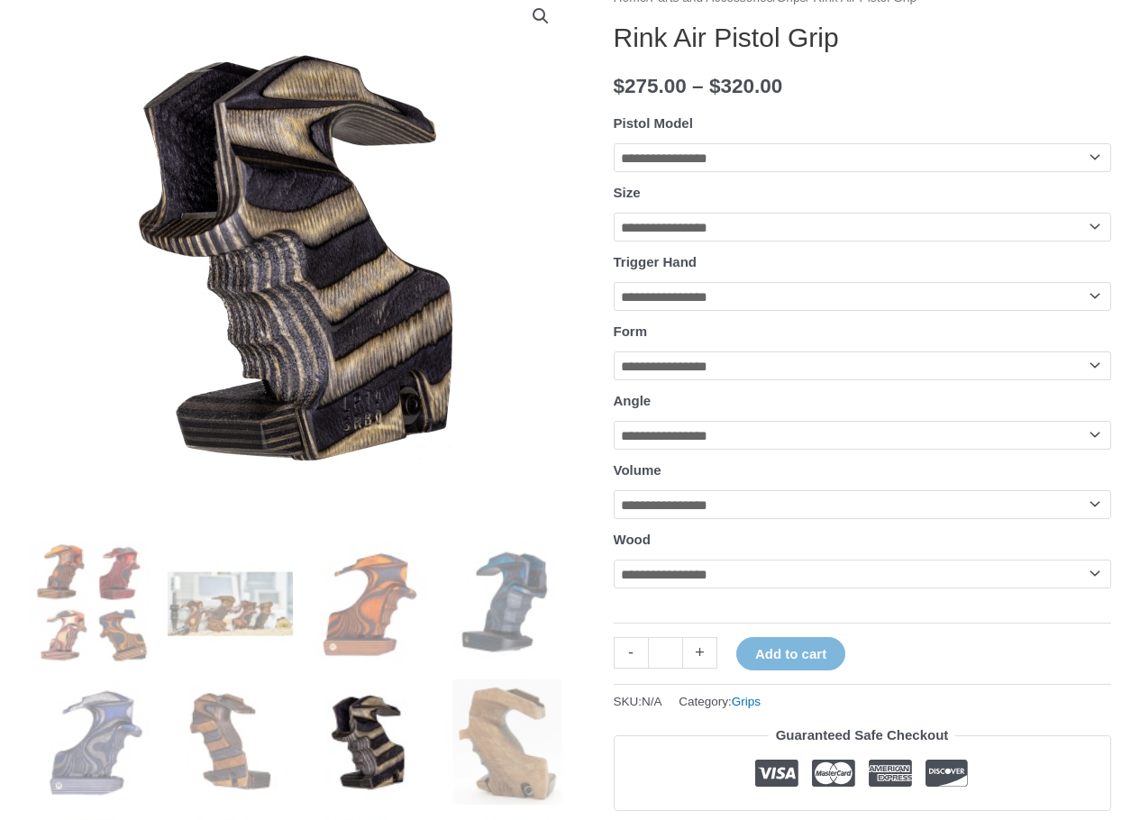
click at [540, 13] on link "View full-screen image gallery" at bounding box center [541, 16] width 32 height 32
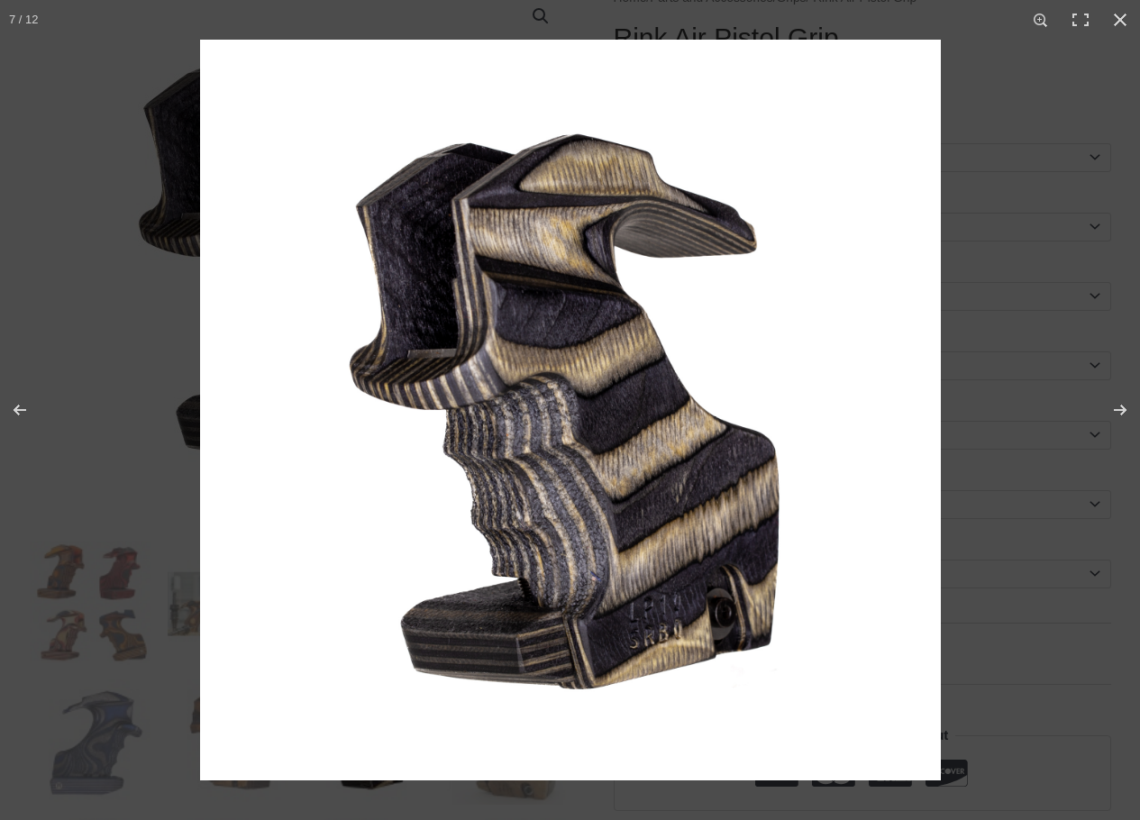
click at [630, 392] on img at bounding box center [570, 410] width 741 height 741
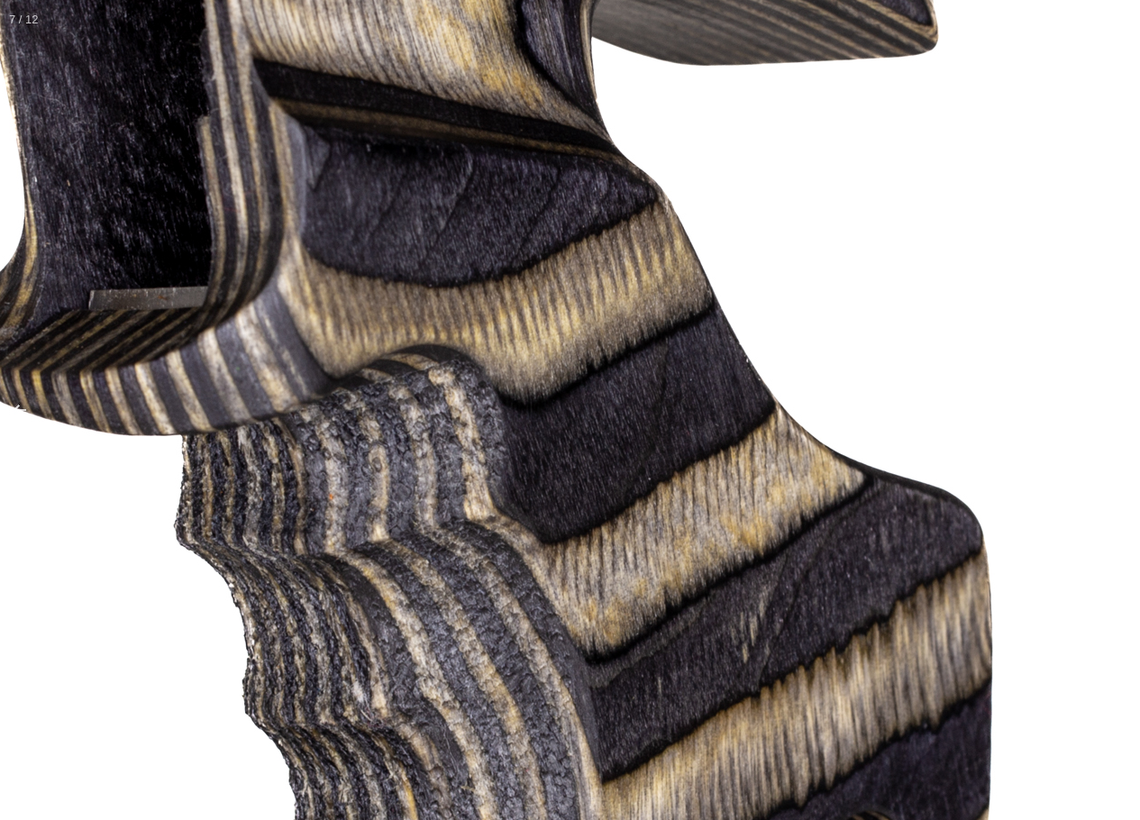
click at [630, 392] on img at bounding box center [485, 436] width 1803 height 1803
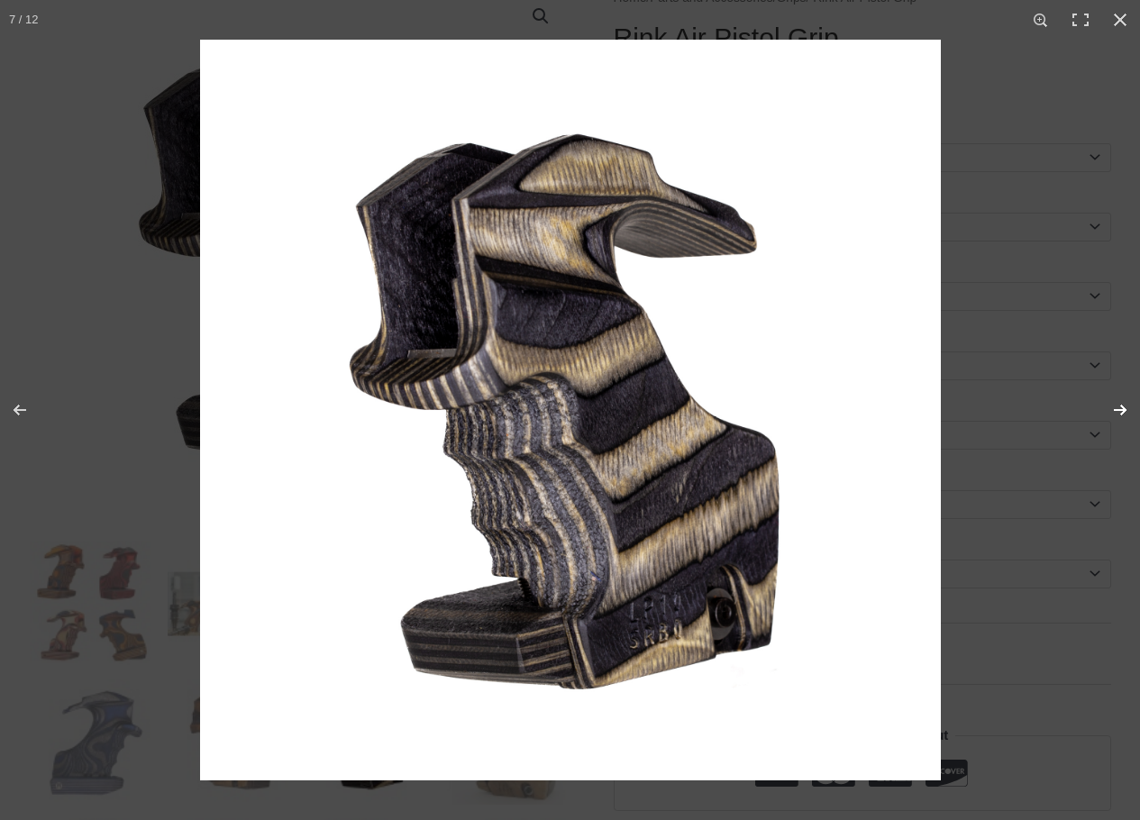
click at [1119, 406] on button "Next (arrow right)" at bounding box center [1108, 410] width 63 height 90
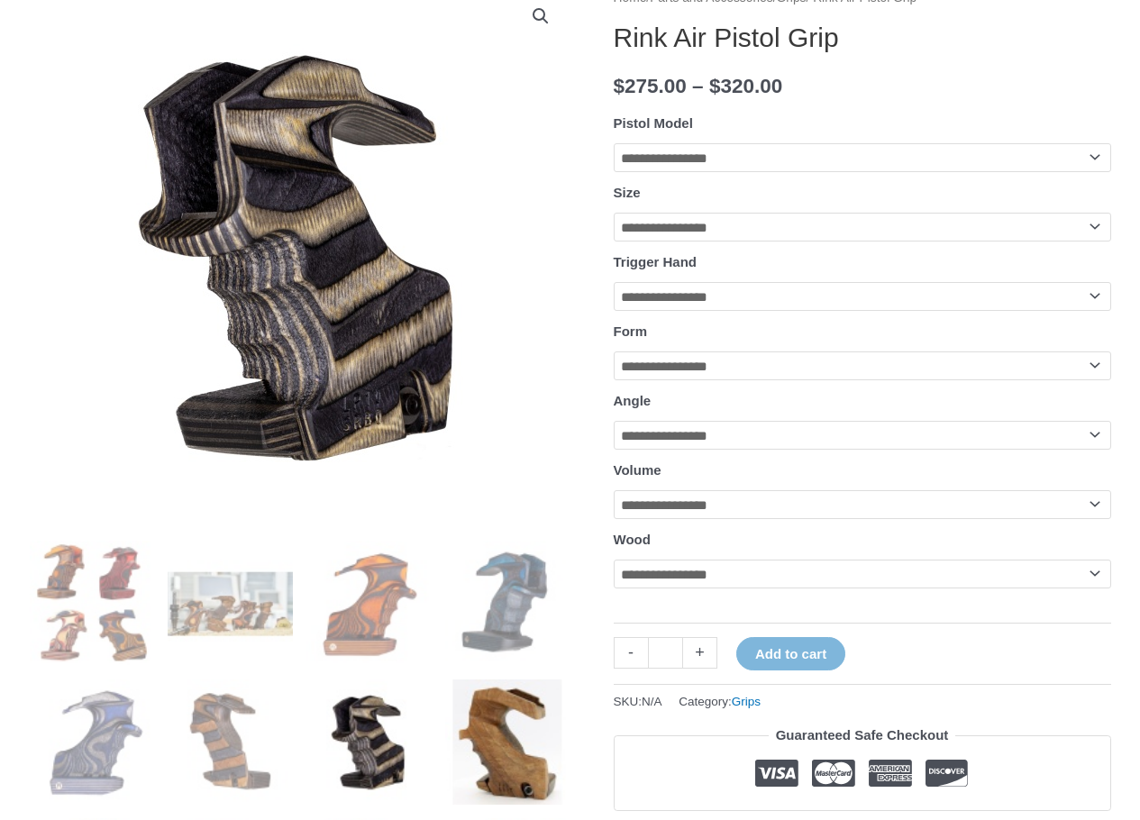
drag, startPoint x: 592, startPoint y: 388, endPoint x: 512, endPoint y: 726, distance: 347.5
click at [512, 726] on img at bounding box center [507, 742] width 125 height 125
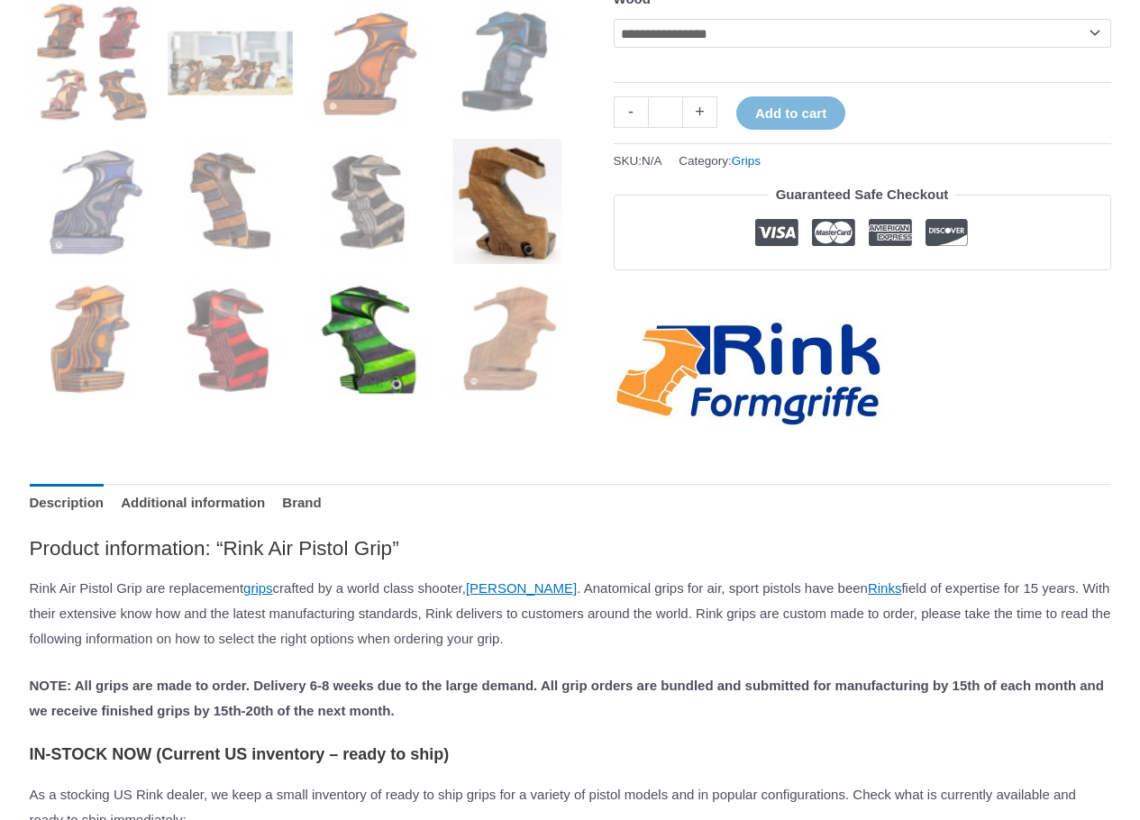
click at [370, 365] on img at bounding box center [369, 340] width 125 height 125
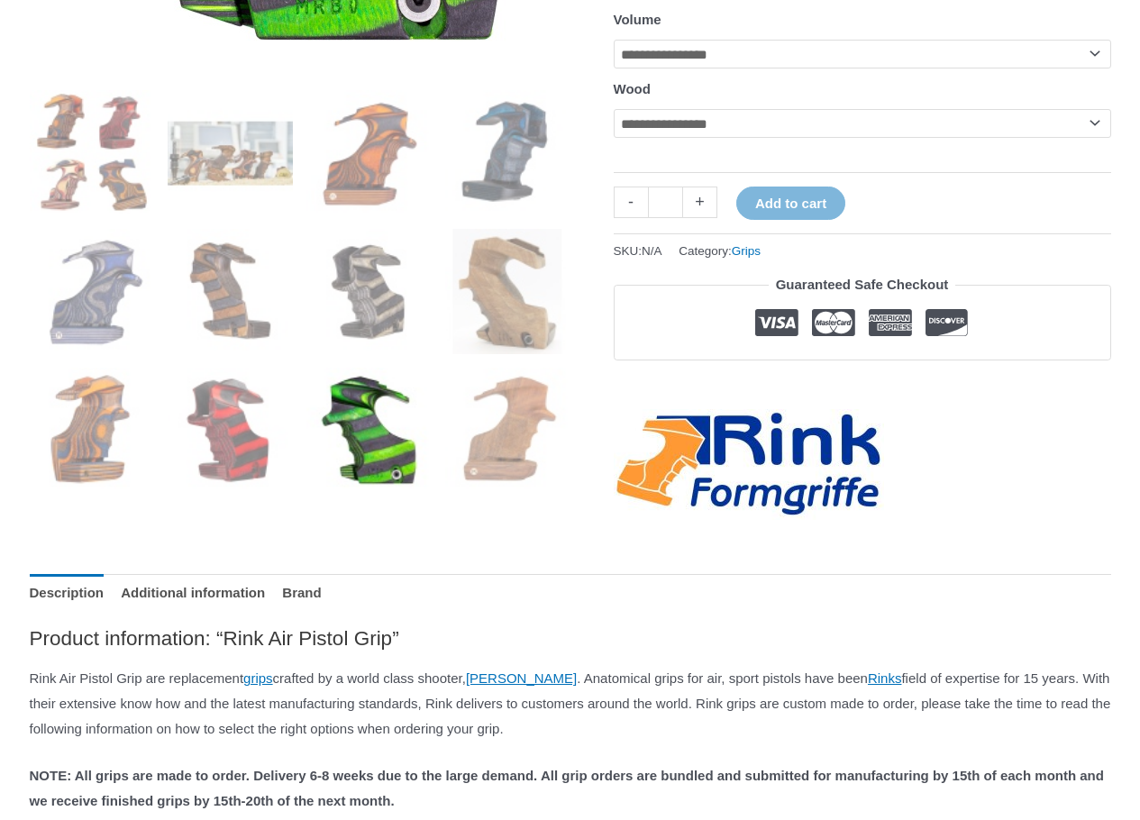
scroll to position [437, 0]
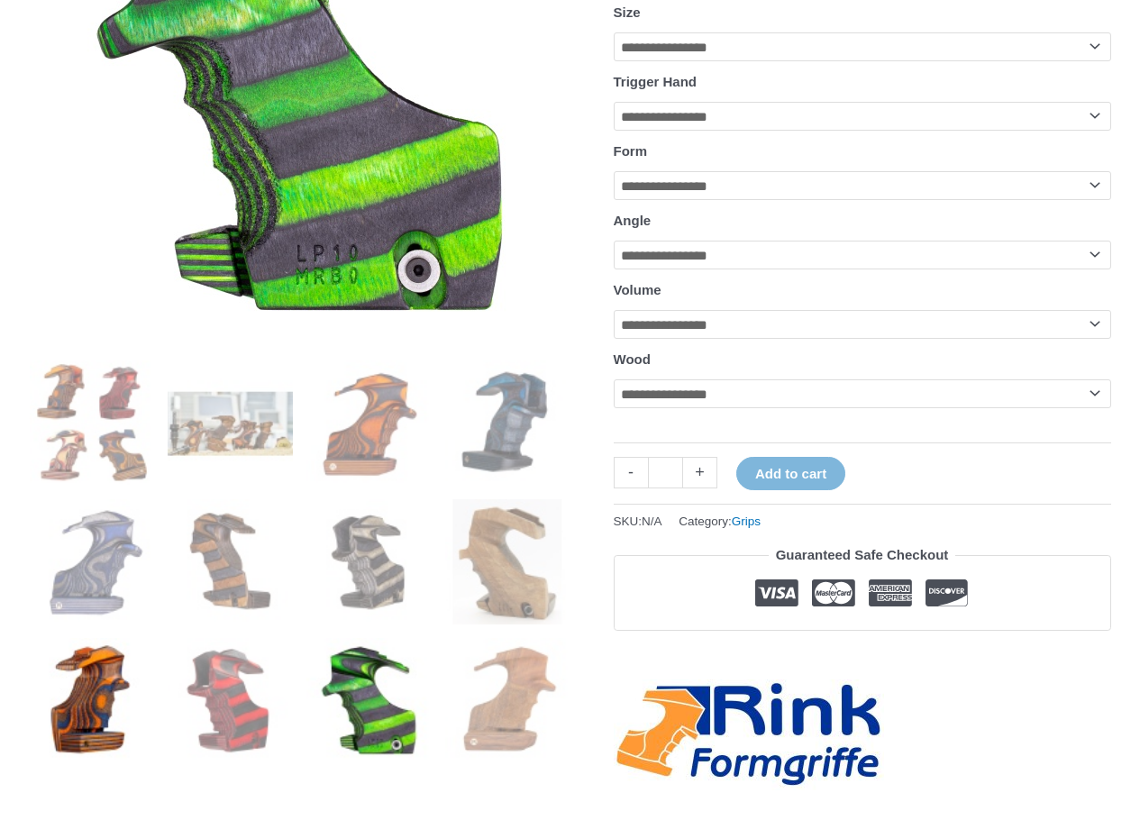
click at [104, 690] on img at bounding box center [92, 700] width 125 height 125
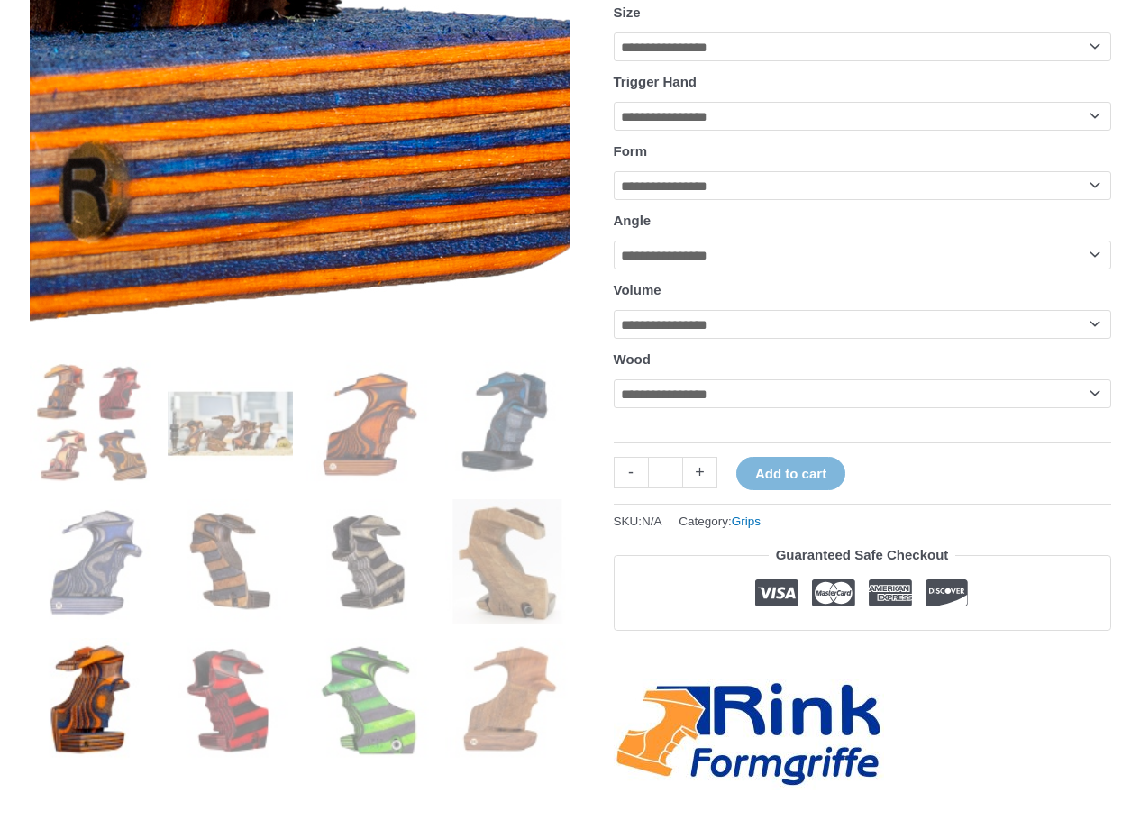
scroll to position [0, 0]
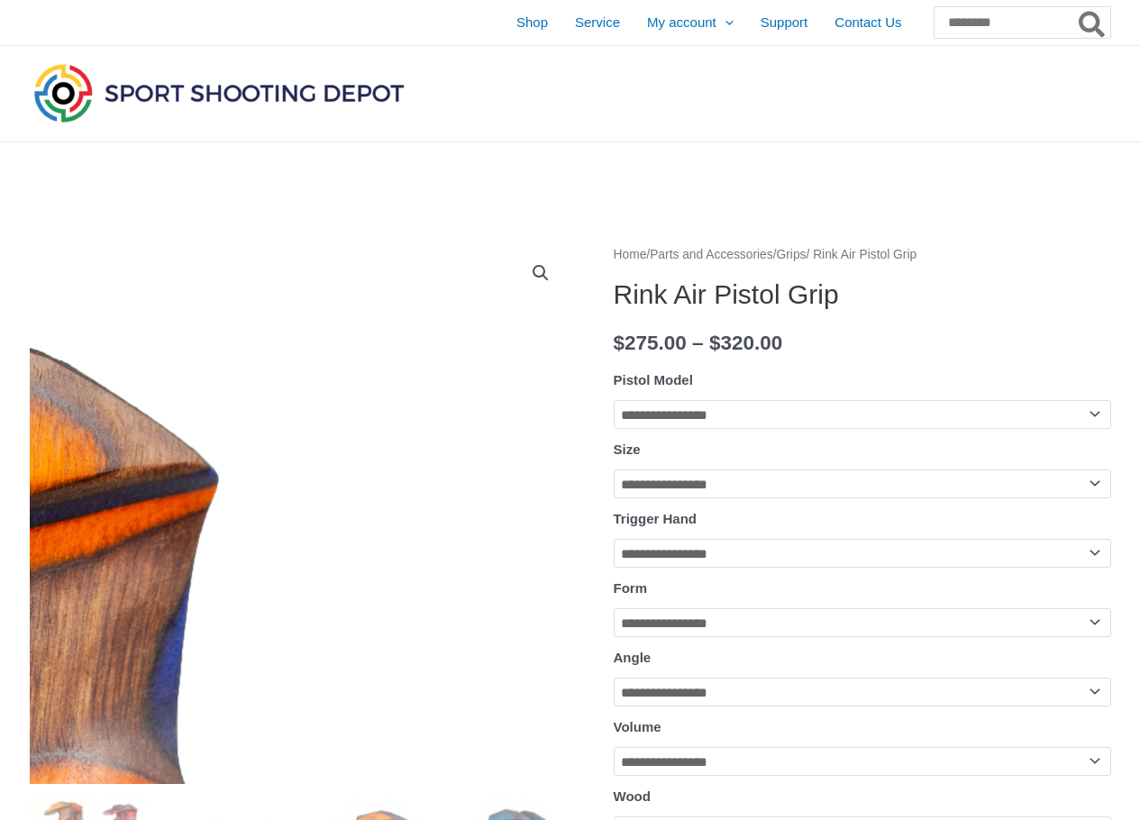
click at [535, 259] on link "View full-screen image gallery" at bounding box center [541, 273] width 32 height 32
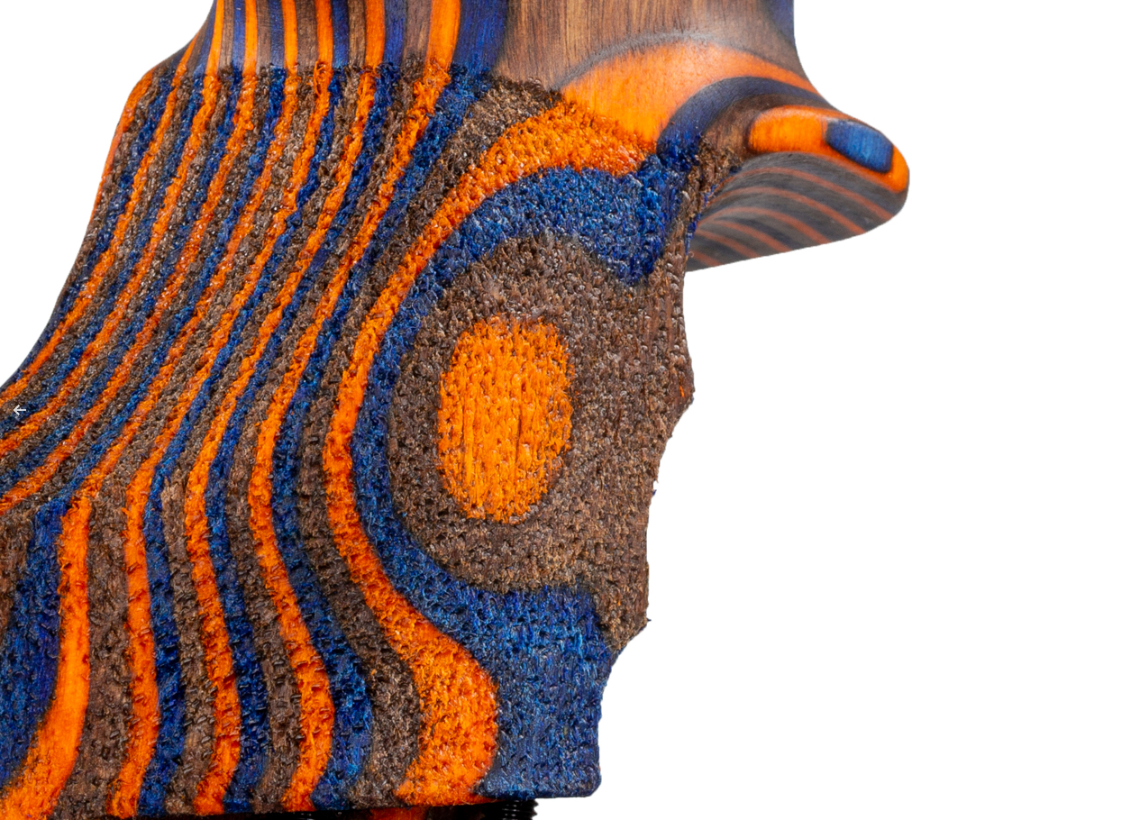
click at [1117, 427] on button "Next (arrow right)" at bounding box center [1108, 410] width 63 height 90
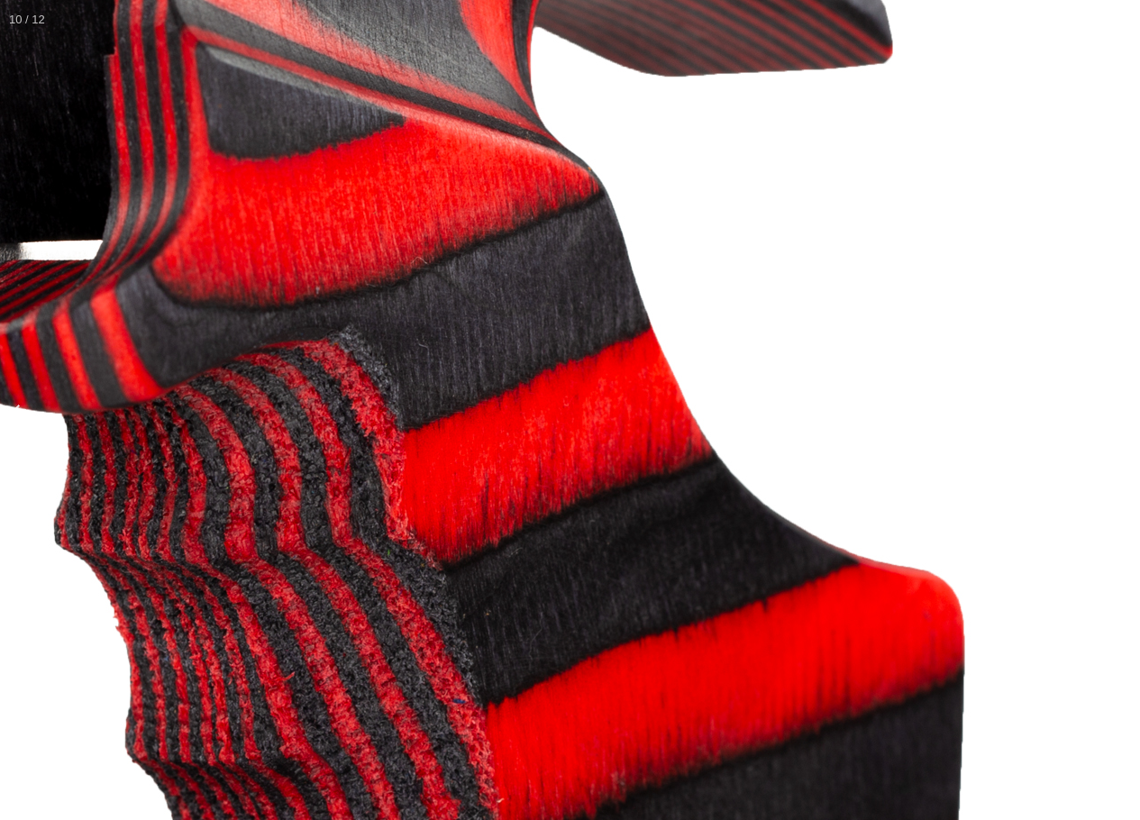
click at [1127, 444] on button "Next (arrow right)" at bounding box center [1108, 410] width 63 height 90
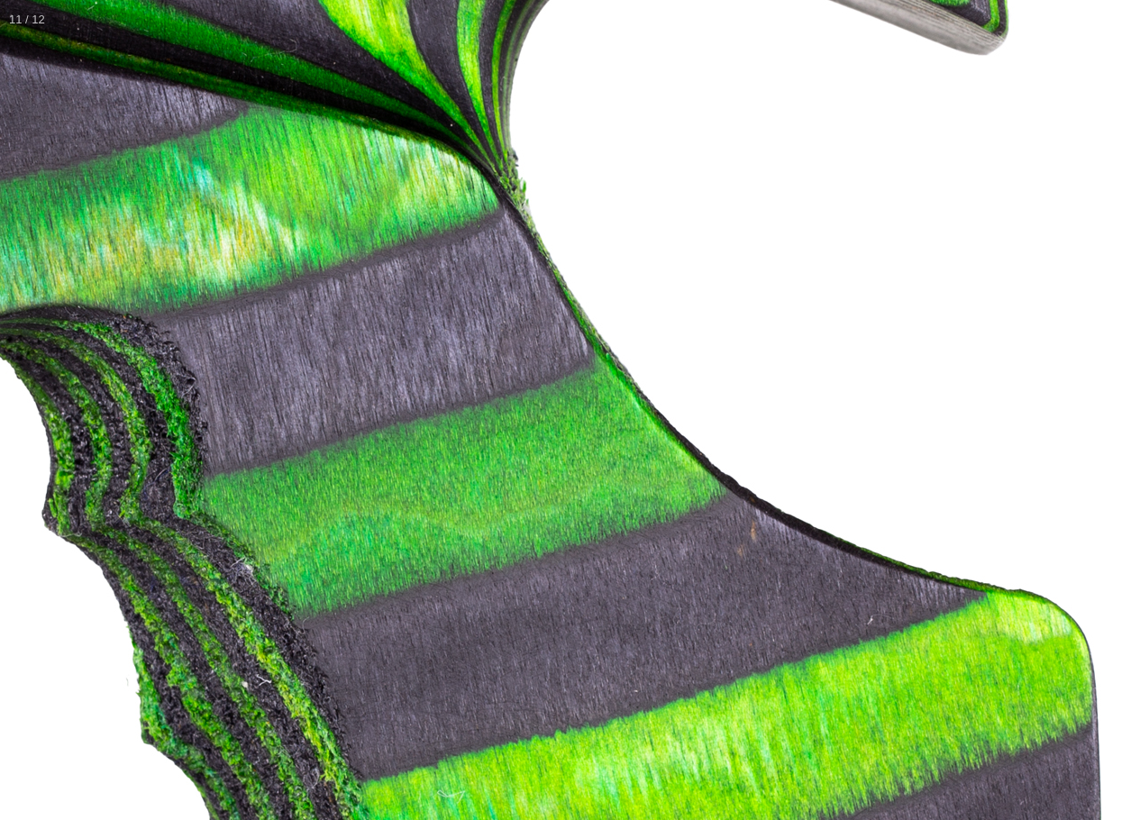
click at [1101, 433] on button "Next (arrow right)" at bounding box center [1108, 410] width 63 height 90
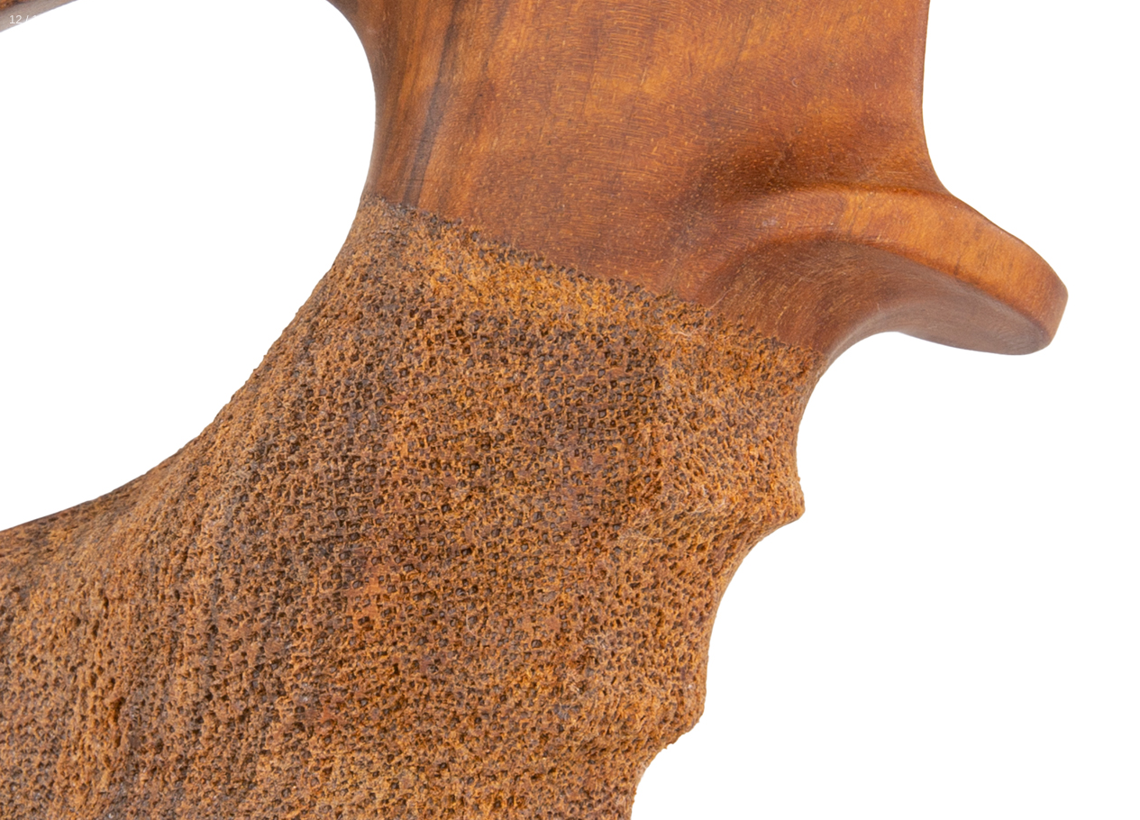
click at [1134, 417] on button "Next (arrow right)" at bounding box center [1108, 410] width 63 height 90
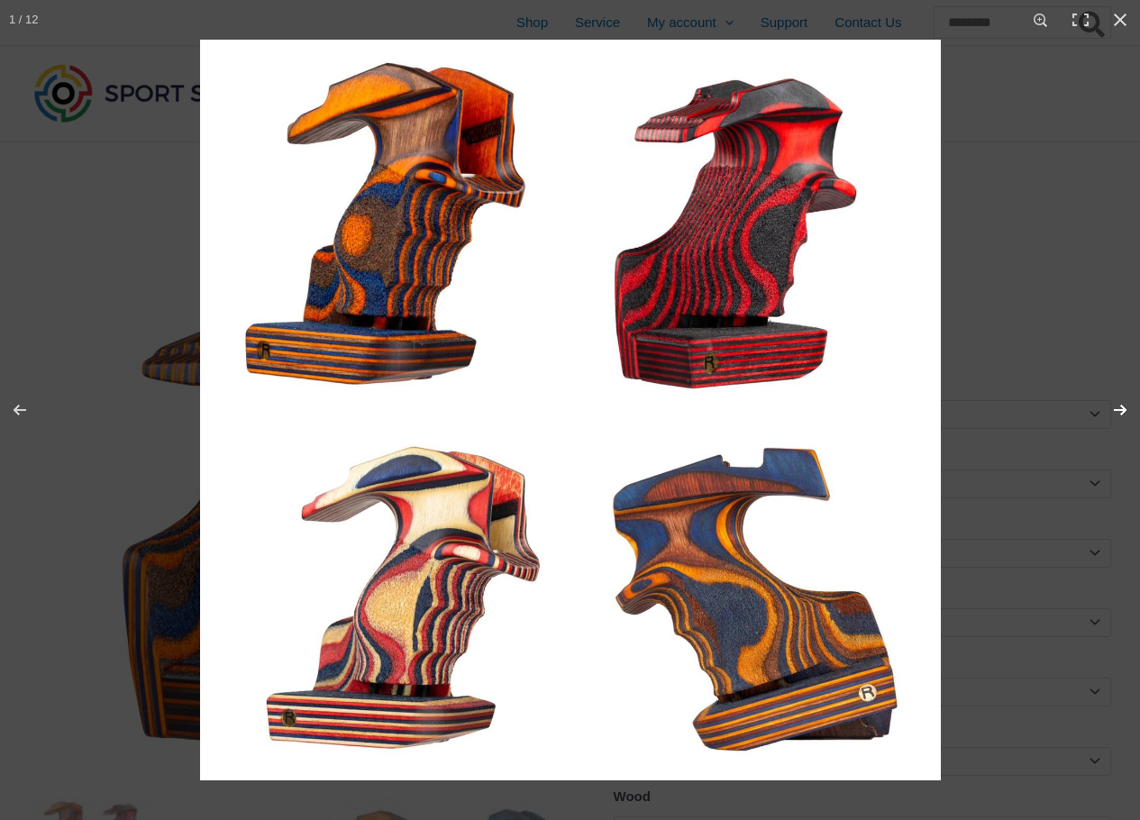
click at [1109, 403] on button "Next (arrow right)" at bounding box center [1108, 410] width 63 height 90
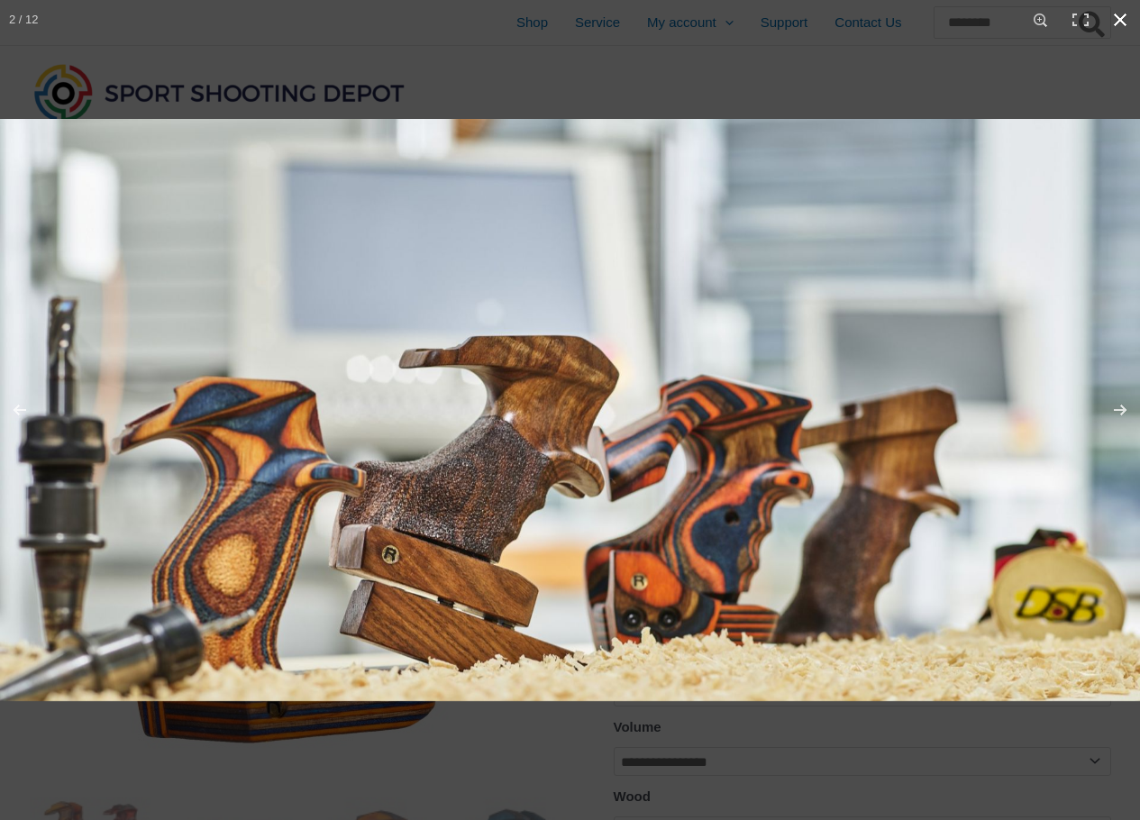
click at [624, 58] on div at bounding box center [570, 410] width 1140 height 820
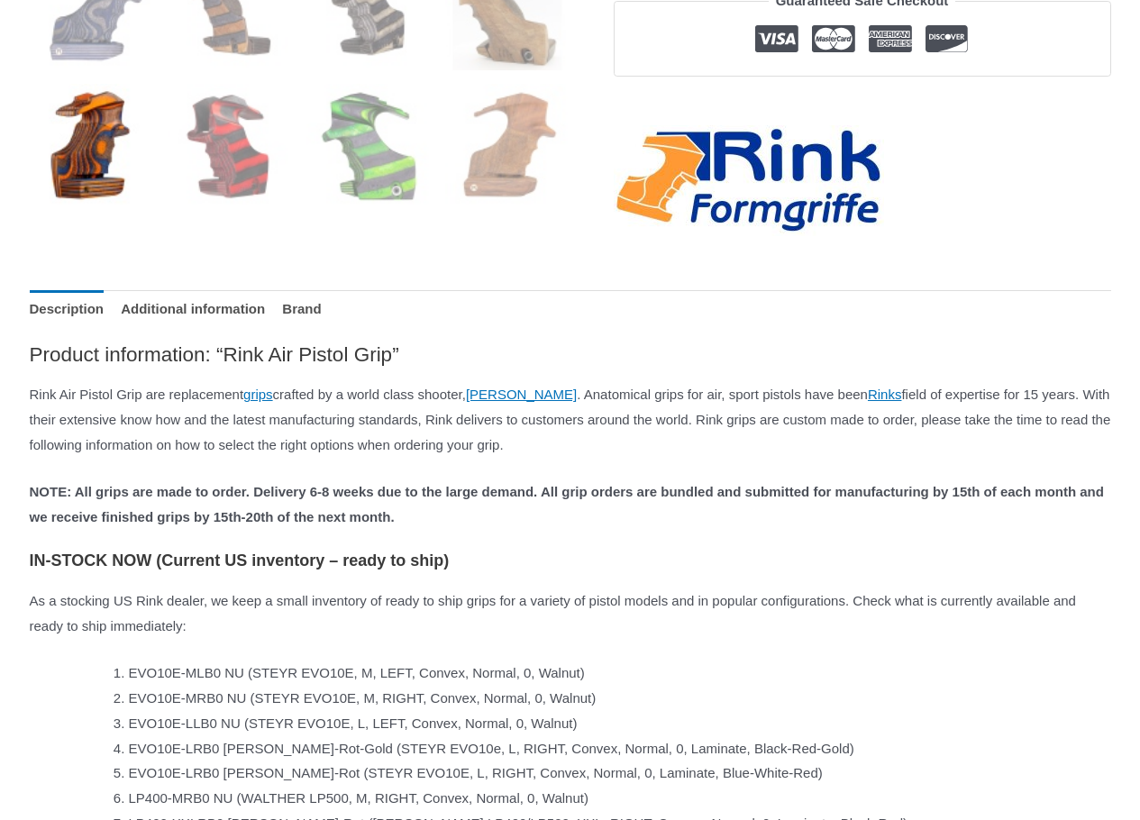
scroll to position [451, 0]
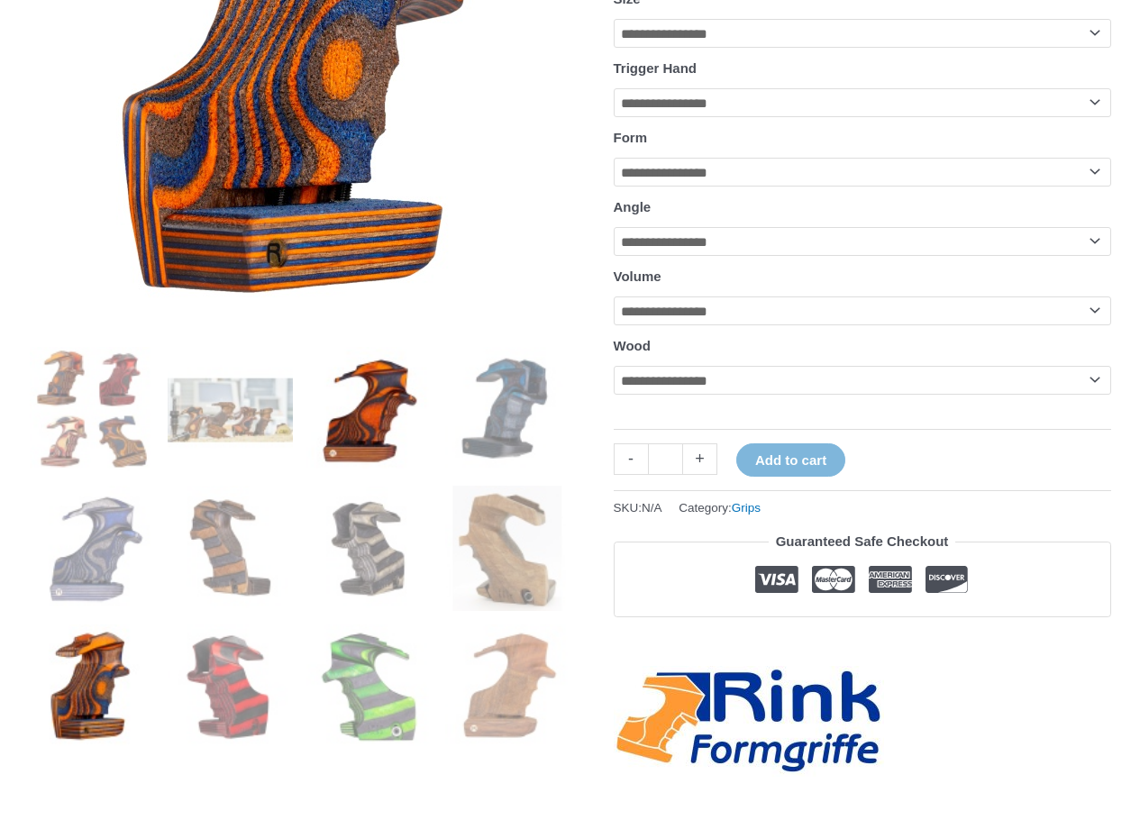
click at [362, 416] on img at bounding box center [369, 409] width 125 height 125
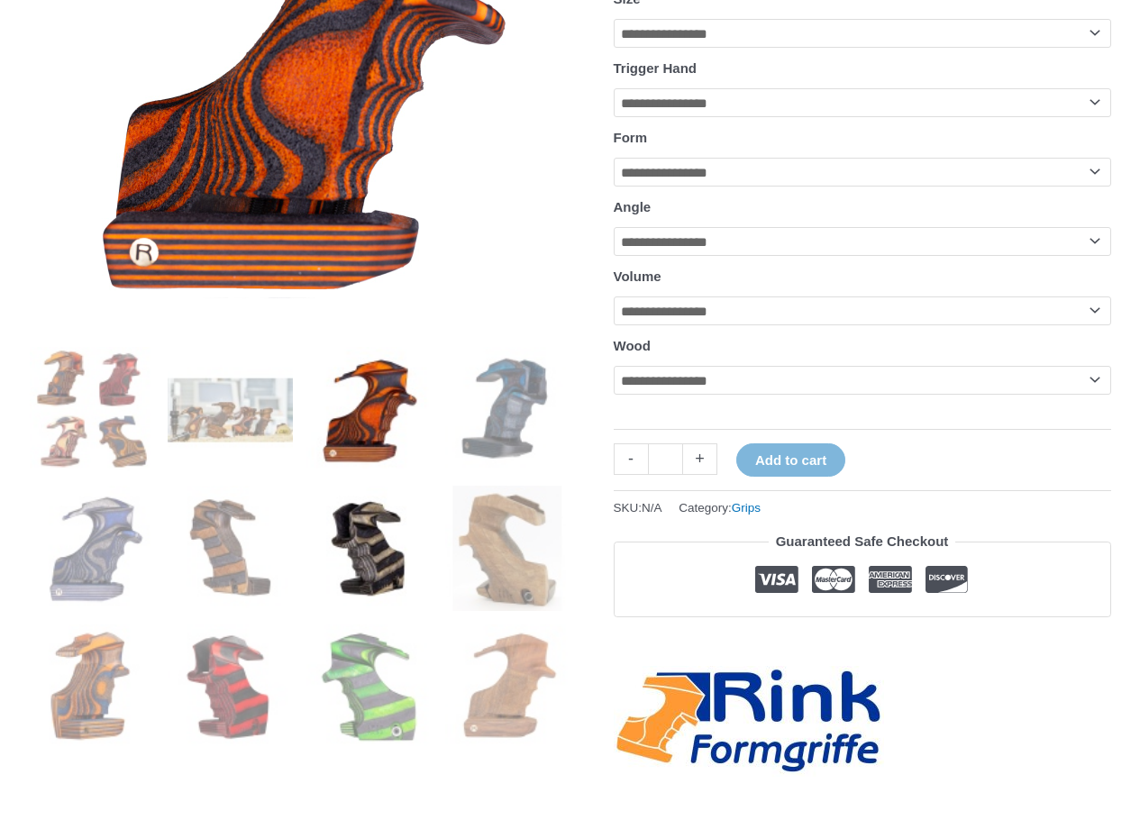
click at [366, 544] on img at bounding box center [369, 548] width 125 height 125
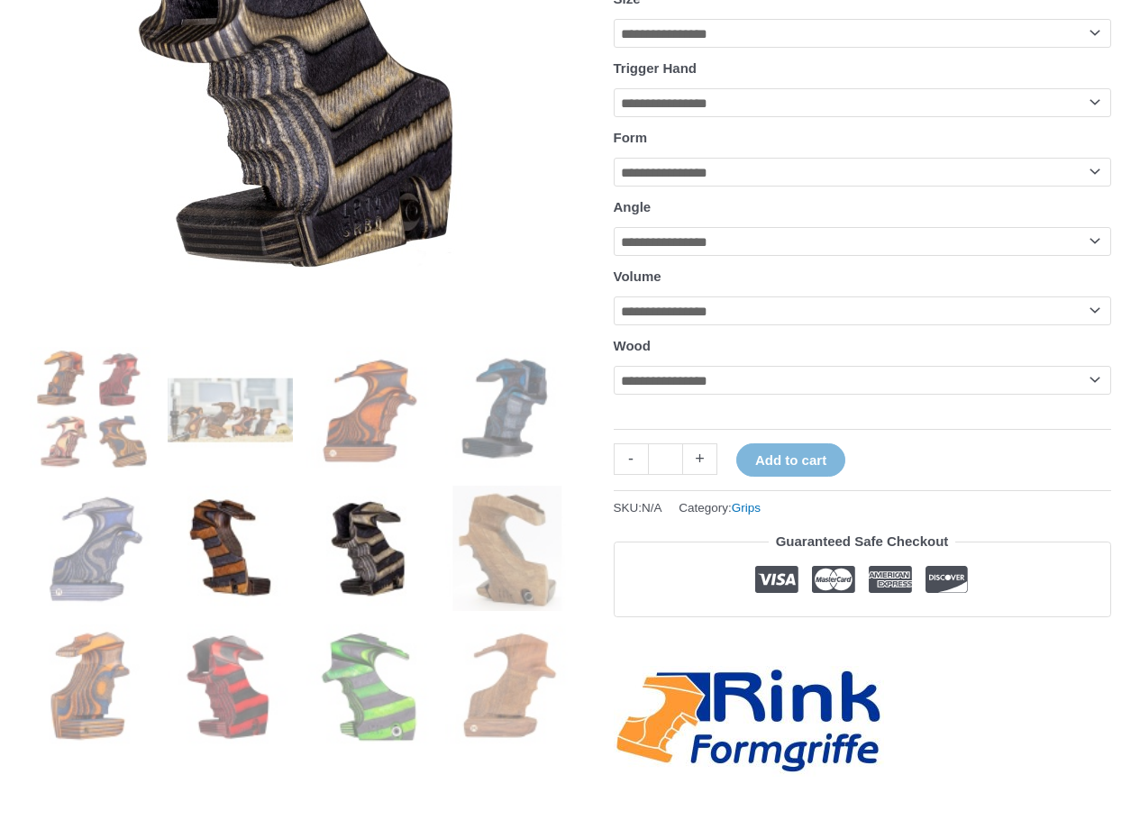
click at [211, 551] on img at bounding box center [230, 548] width 125 height 125
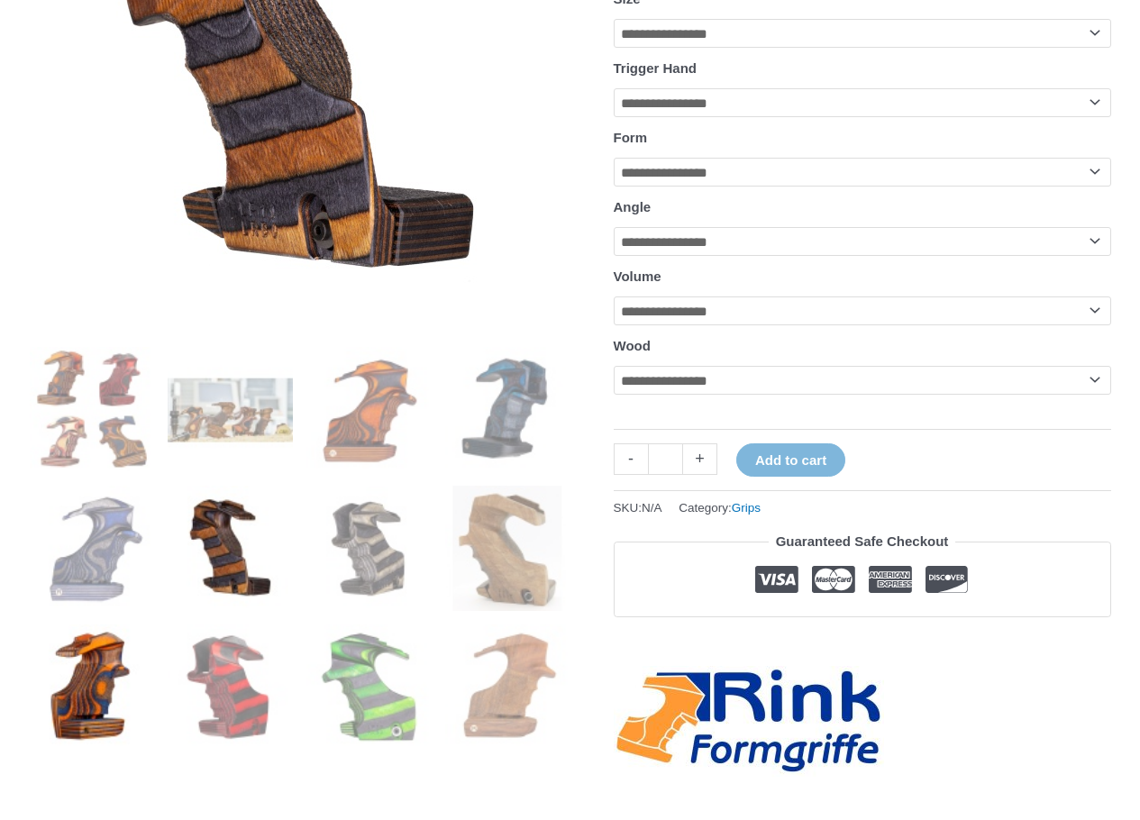
click at [90, 680] on img at bounding box center [92, 687] width 125 height 125
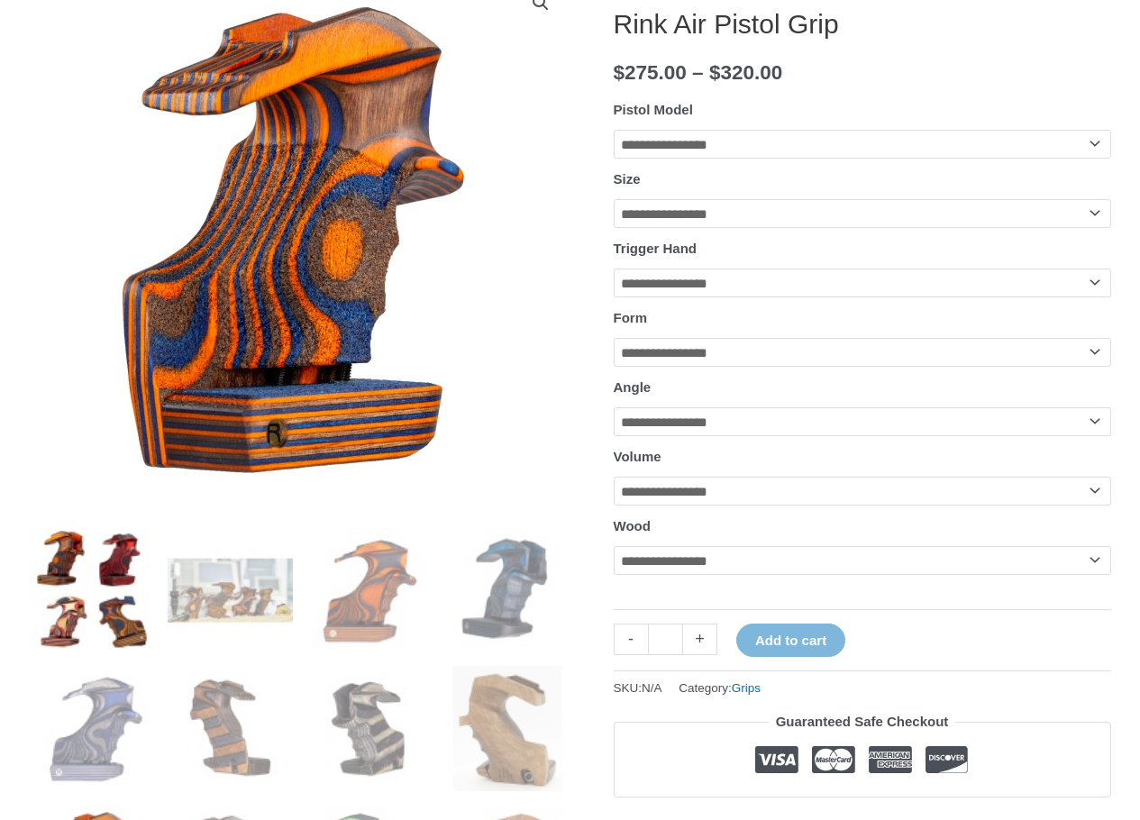
scroll to position [361, 0]
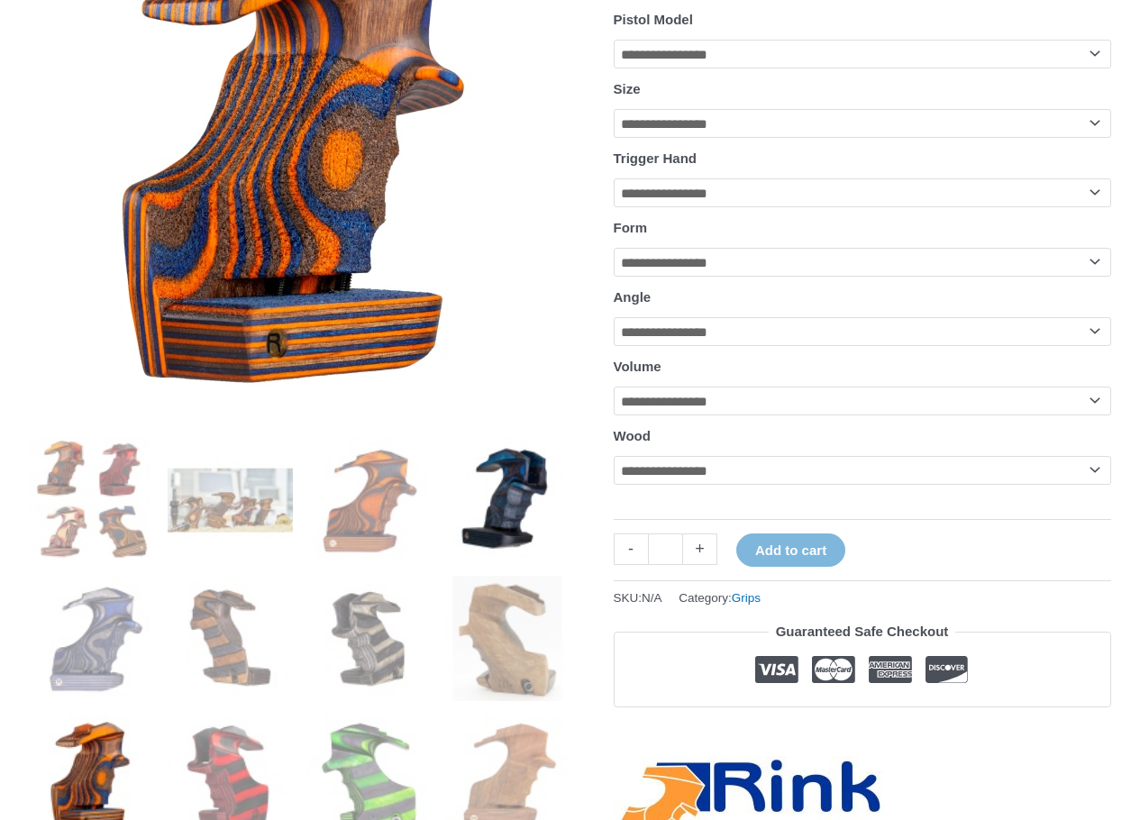
click at [509, 503] on img at bounding box center [507, 499] width 125 height 125
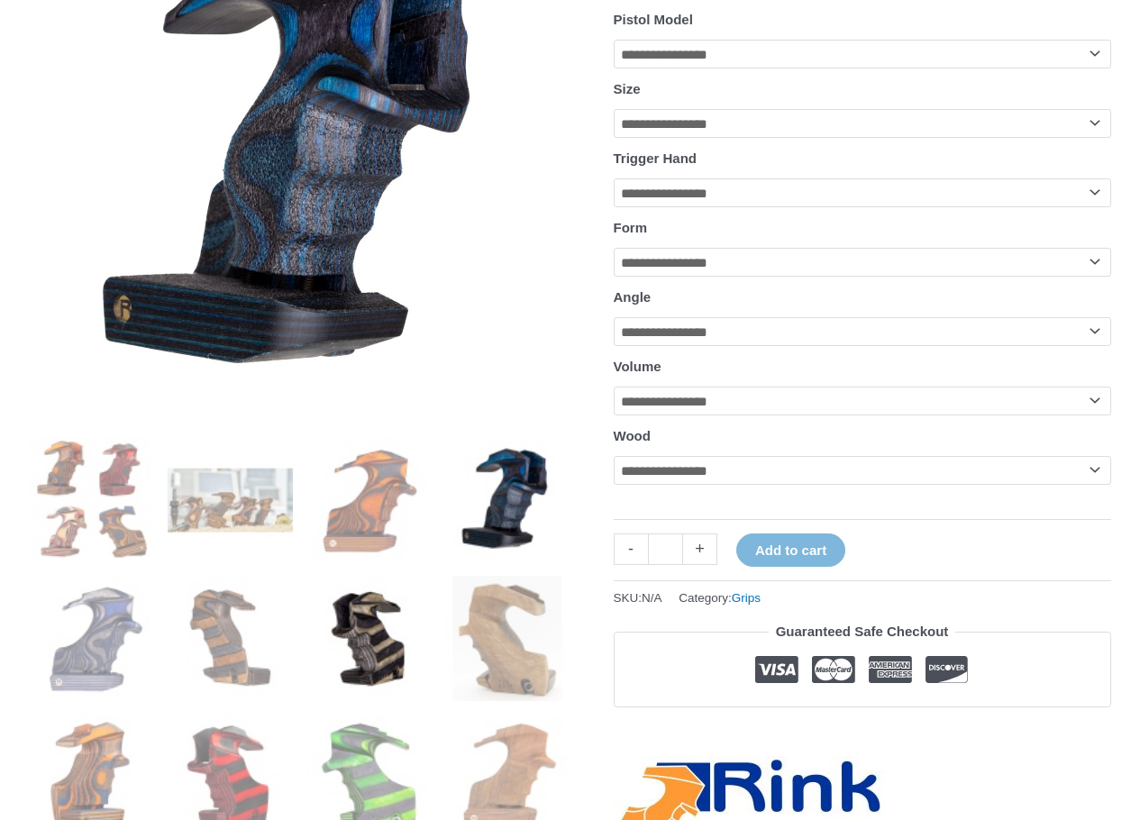
scroll to position [270, 0]
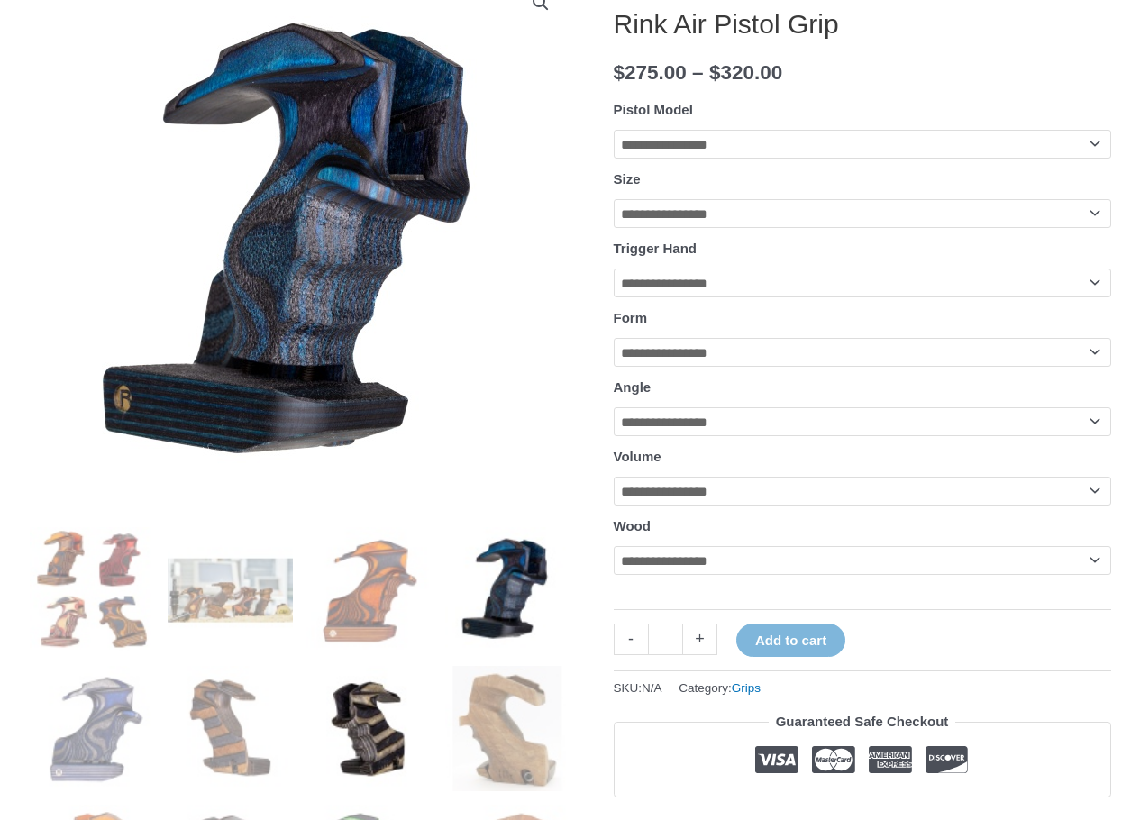
click at [390, 709] on img at bounding box center [369, 728] width 125 height 125
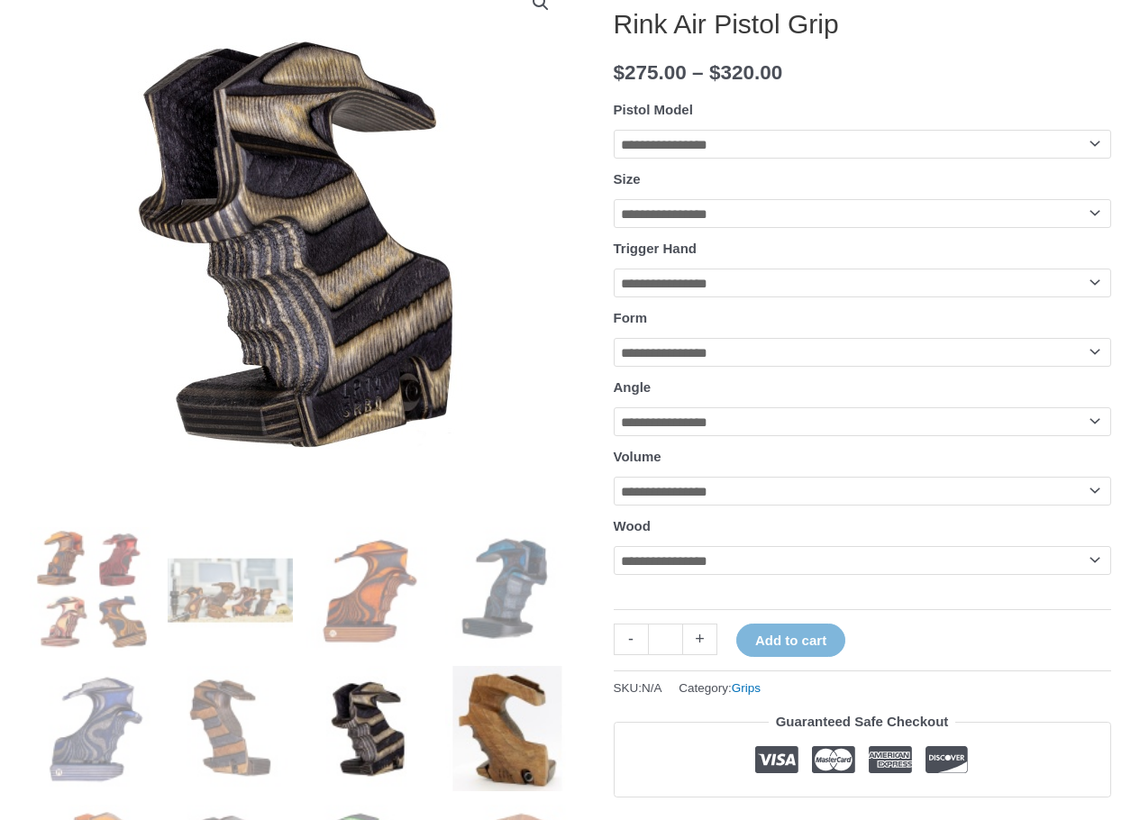
click at [527, 718] on img at bounding box center [507, 728] width 125 height 125
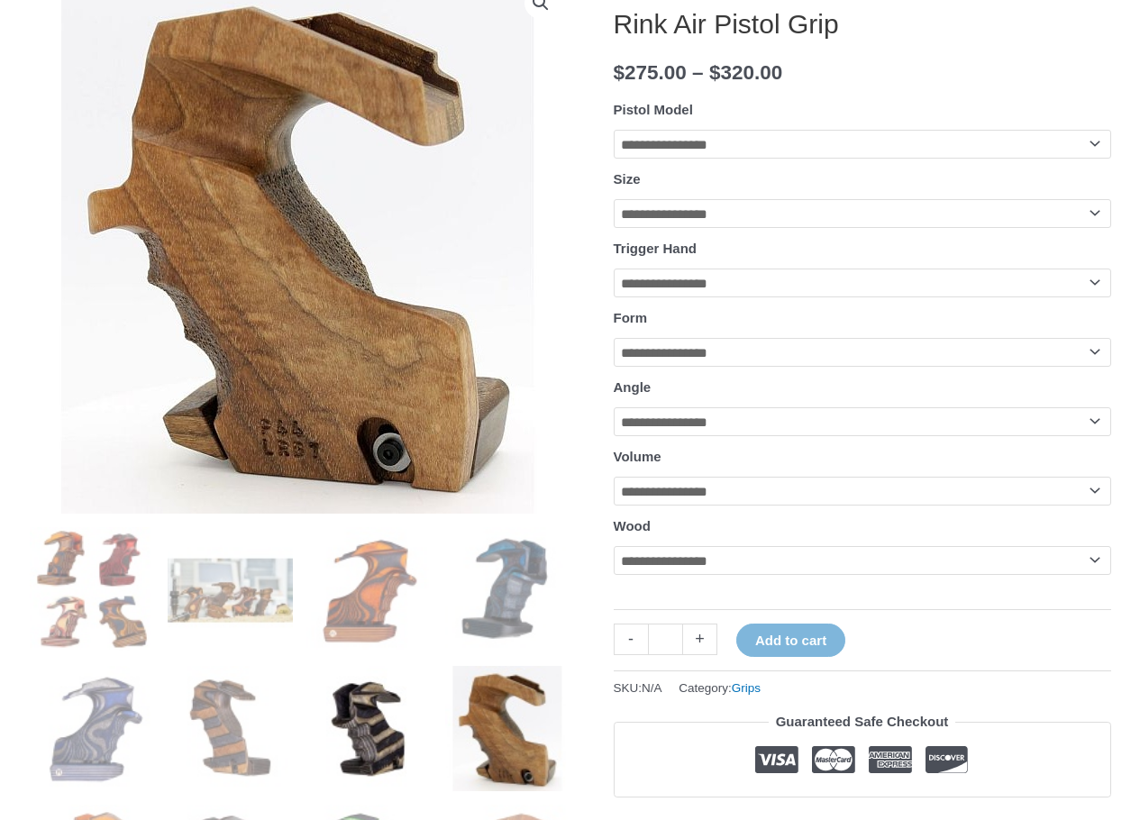
click at [389, 681] on img at bounding box center [369, 728] width 125 height 125
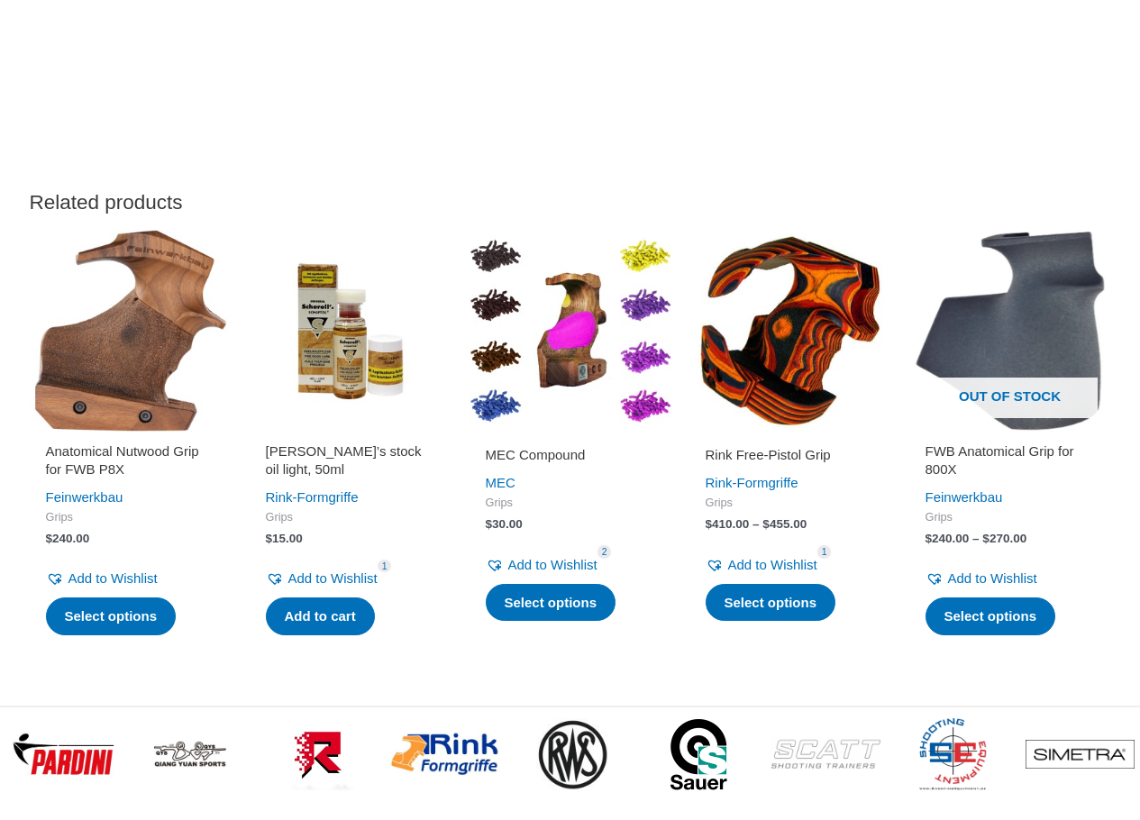
scroll to position [5229, 0]
